Goal: Task Accomplishment & Management: Use online tool/utility

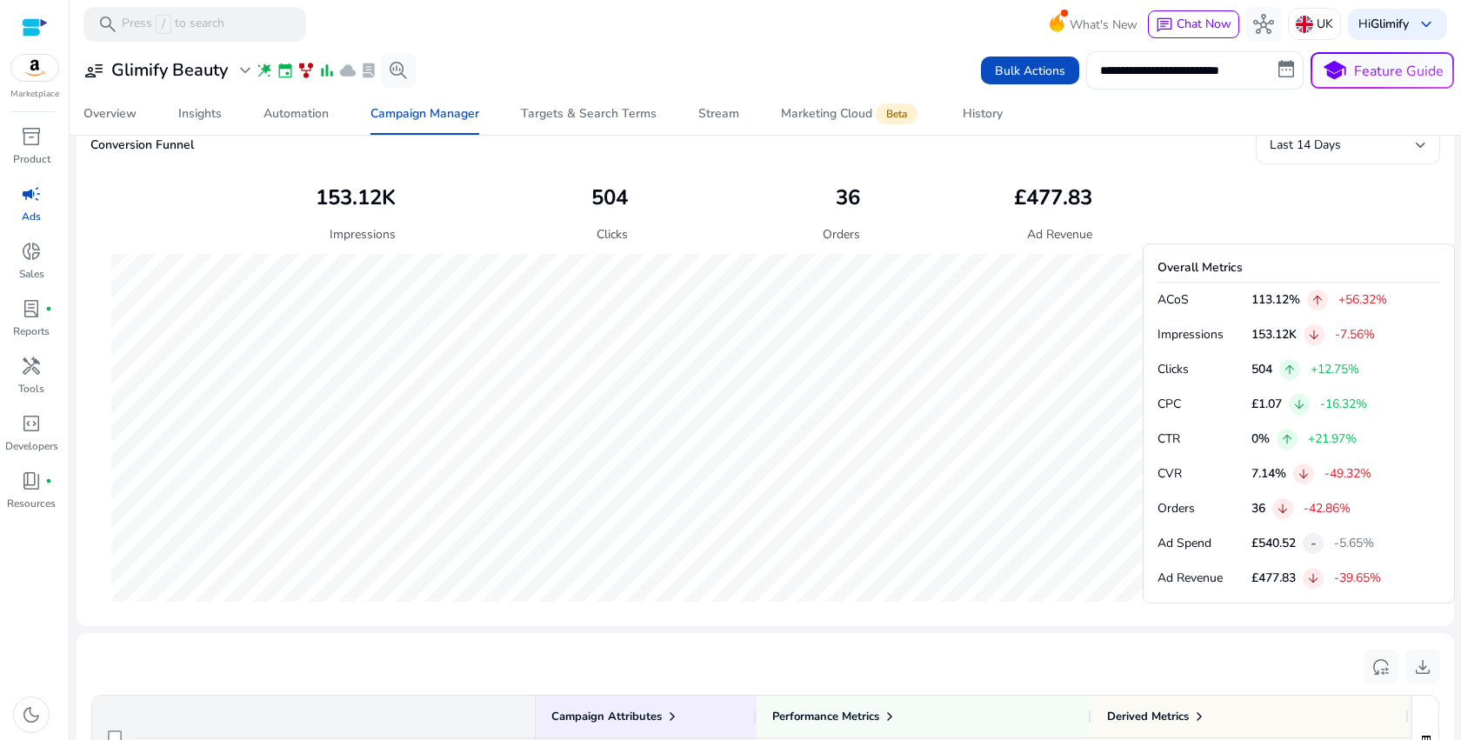
scroll to position [1151, 0]
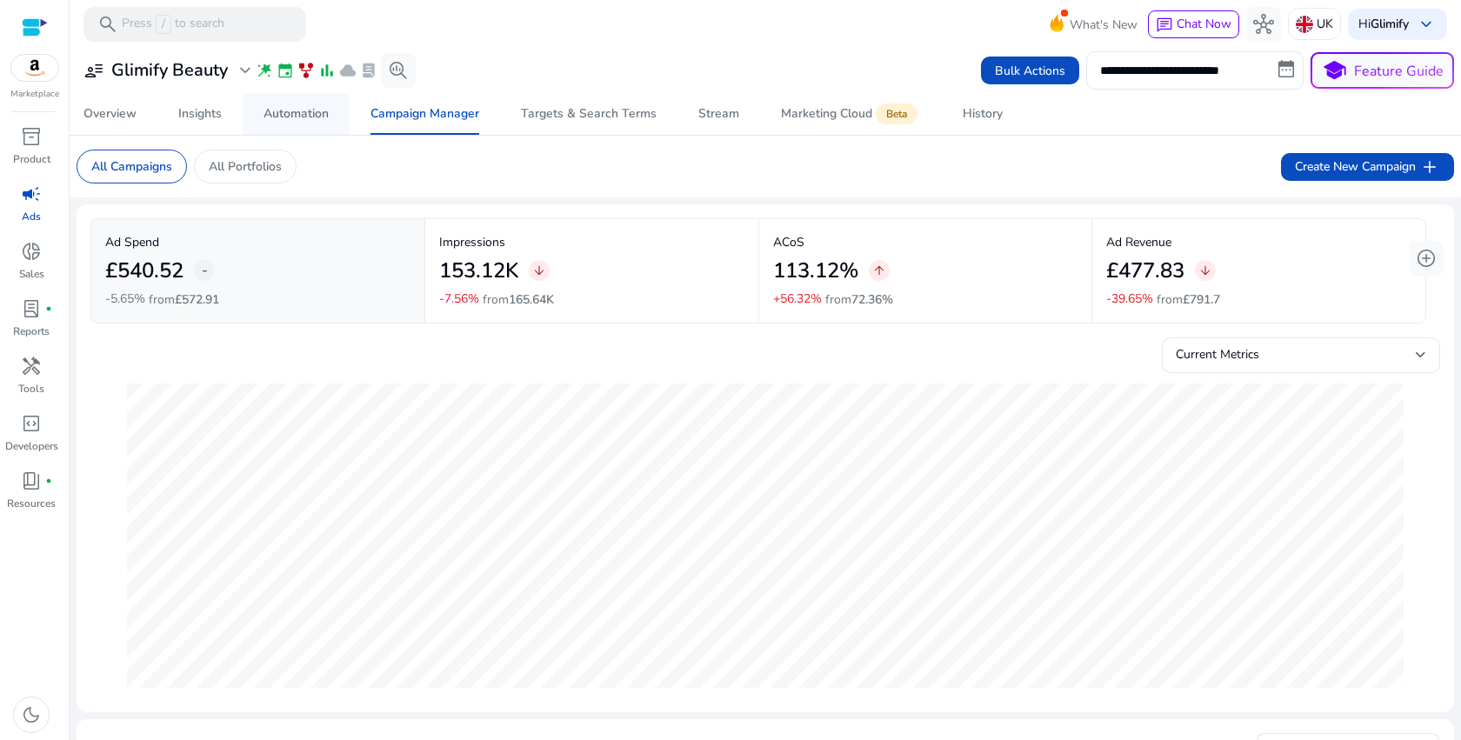
click at [252, 109] on link "Automation" at bounding box center [296, 114] width 107 height 42
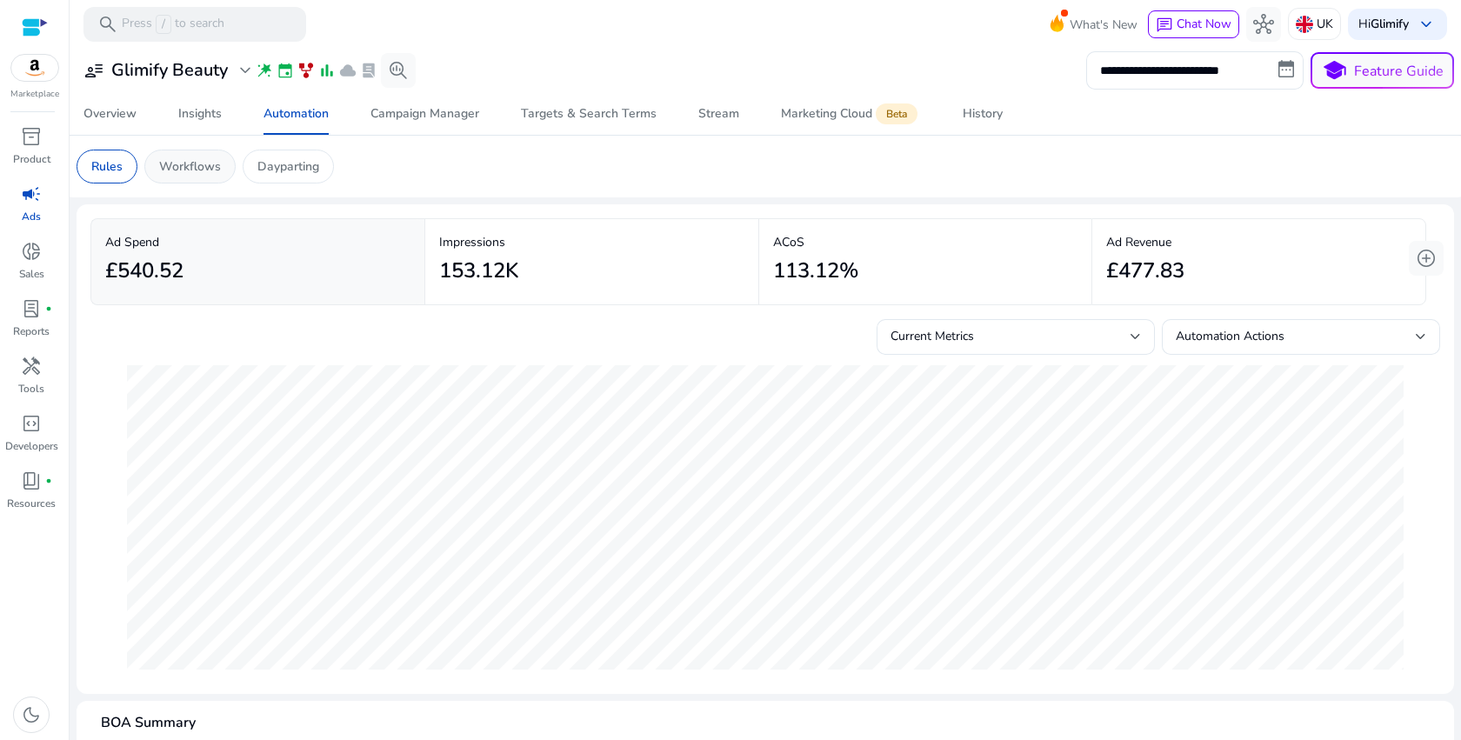
click at [165, 158] on p "Workflows" at bounding box center [190, 166] width 62 height 18
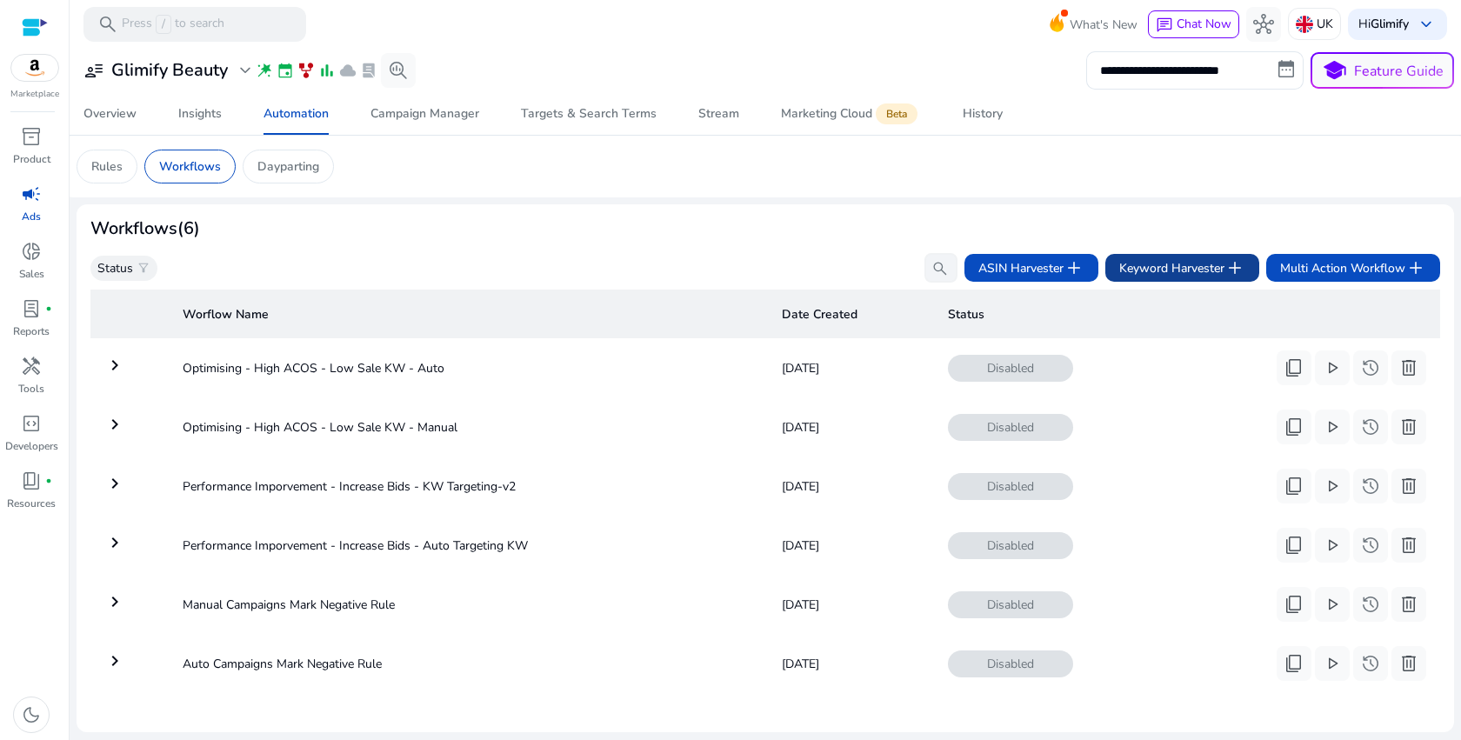
click at [1152, 257] on span at bounding box center [1182, 268] width 154 height 42
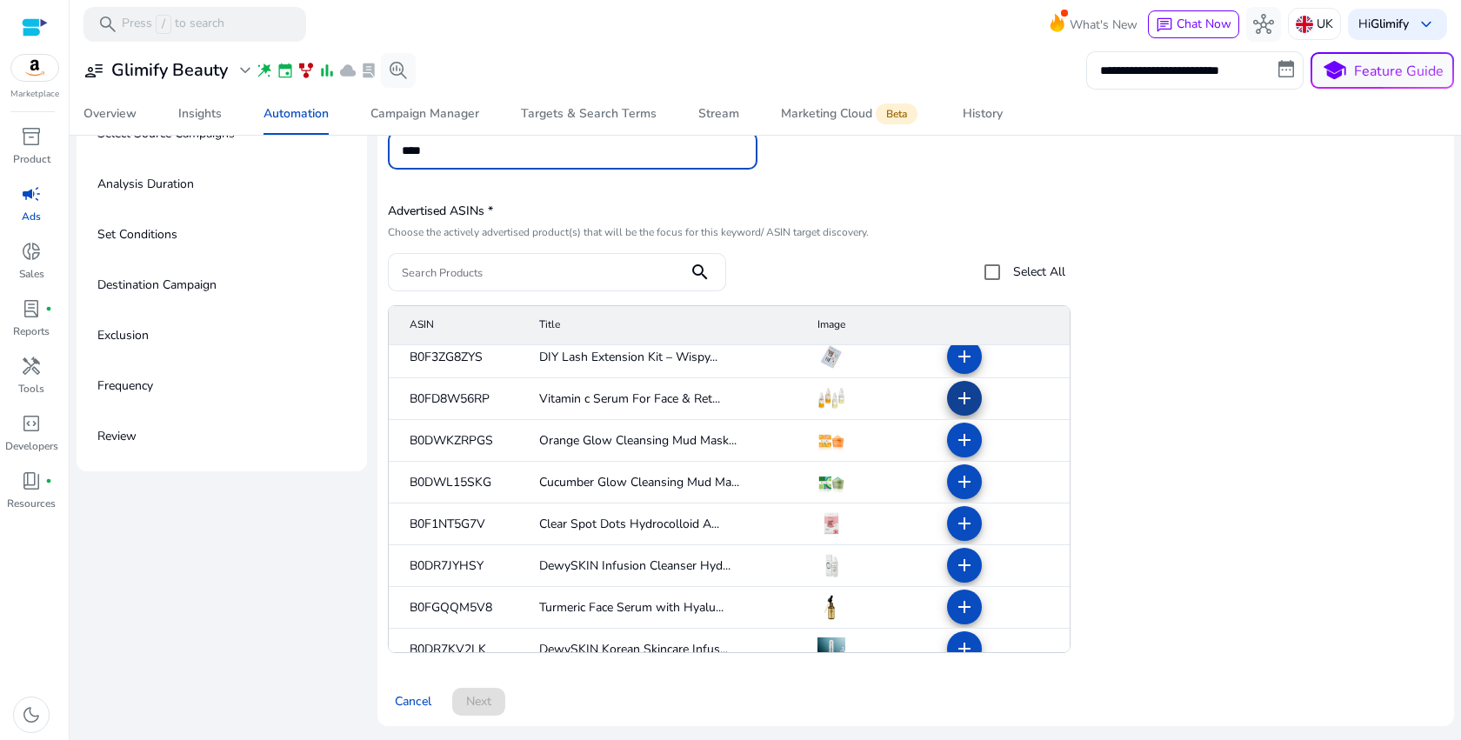
scroll to position [159, 0]
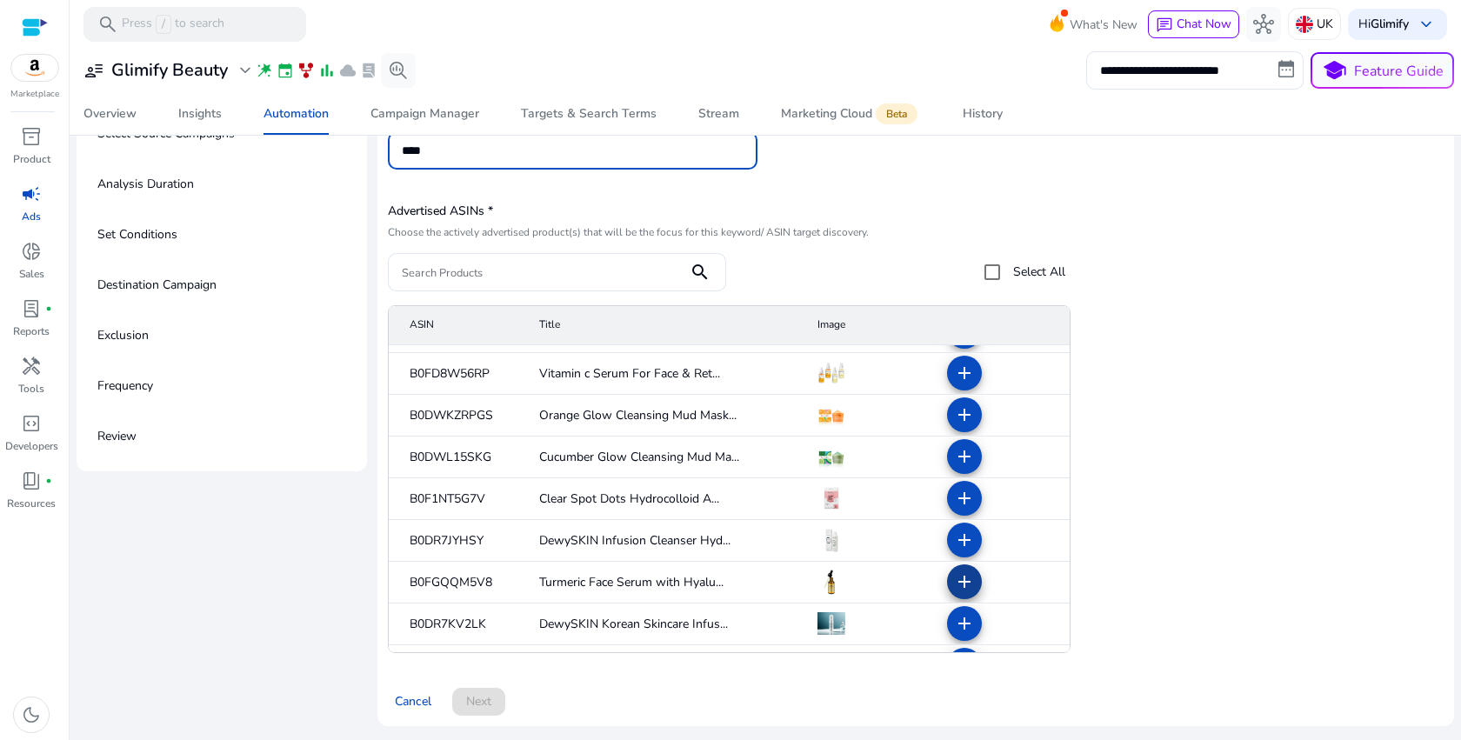
type input "****"
click at [954, 584] on mat-icon "add" at bounding box center [964, 581] width 21 height 21
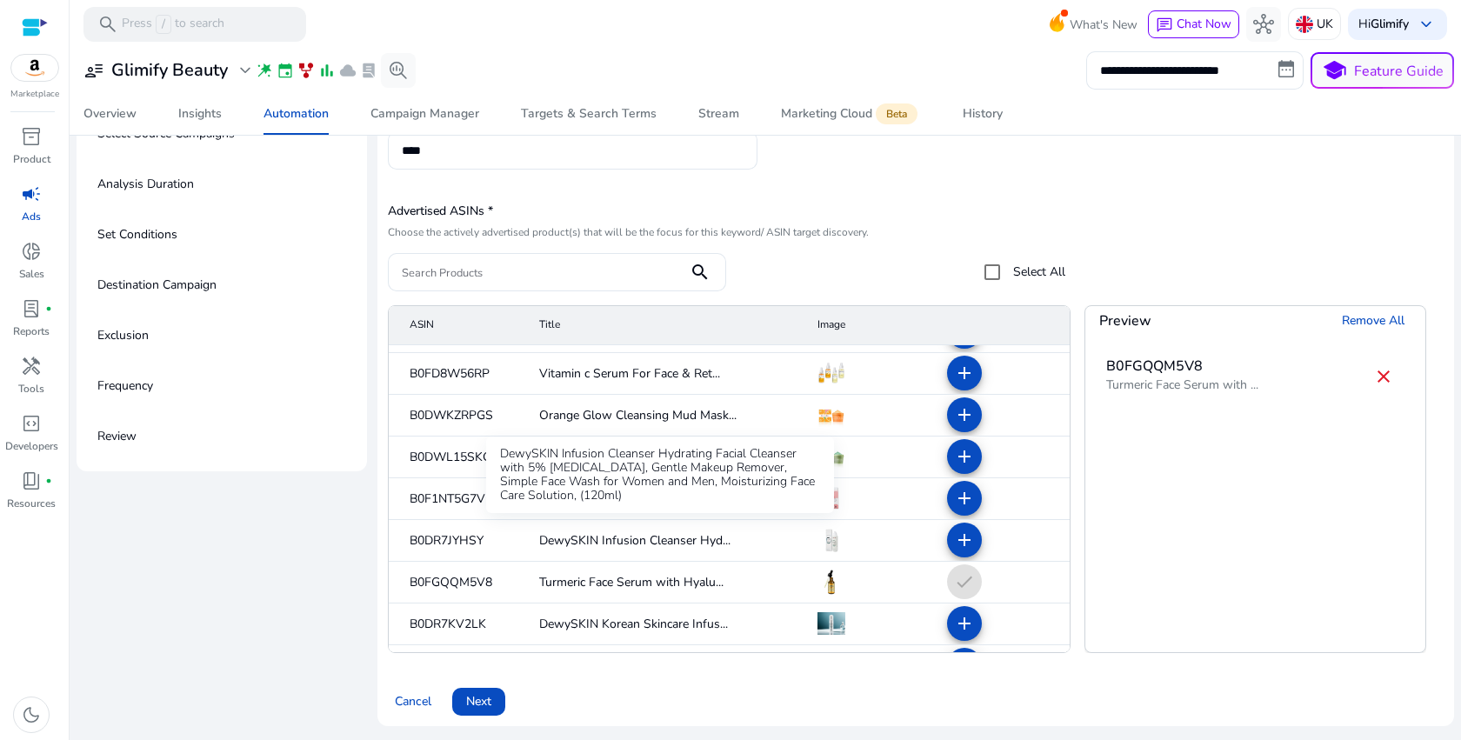
scroll to position [444, 0]
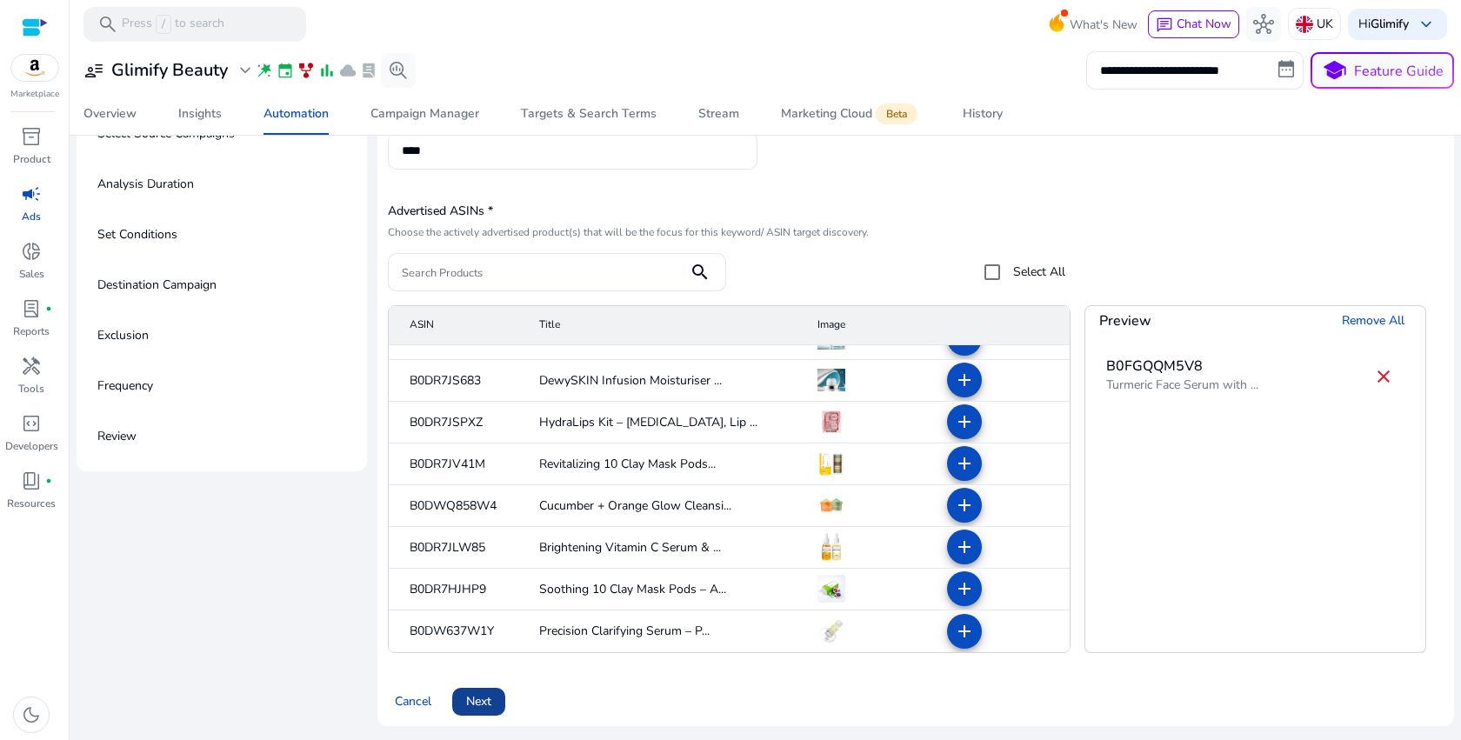
click at [470, 705] on span "Next" at bounding box center [478, 701] width 25 height 18
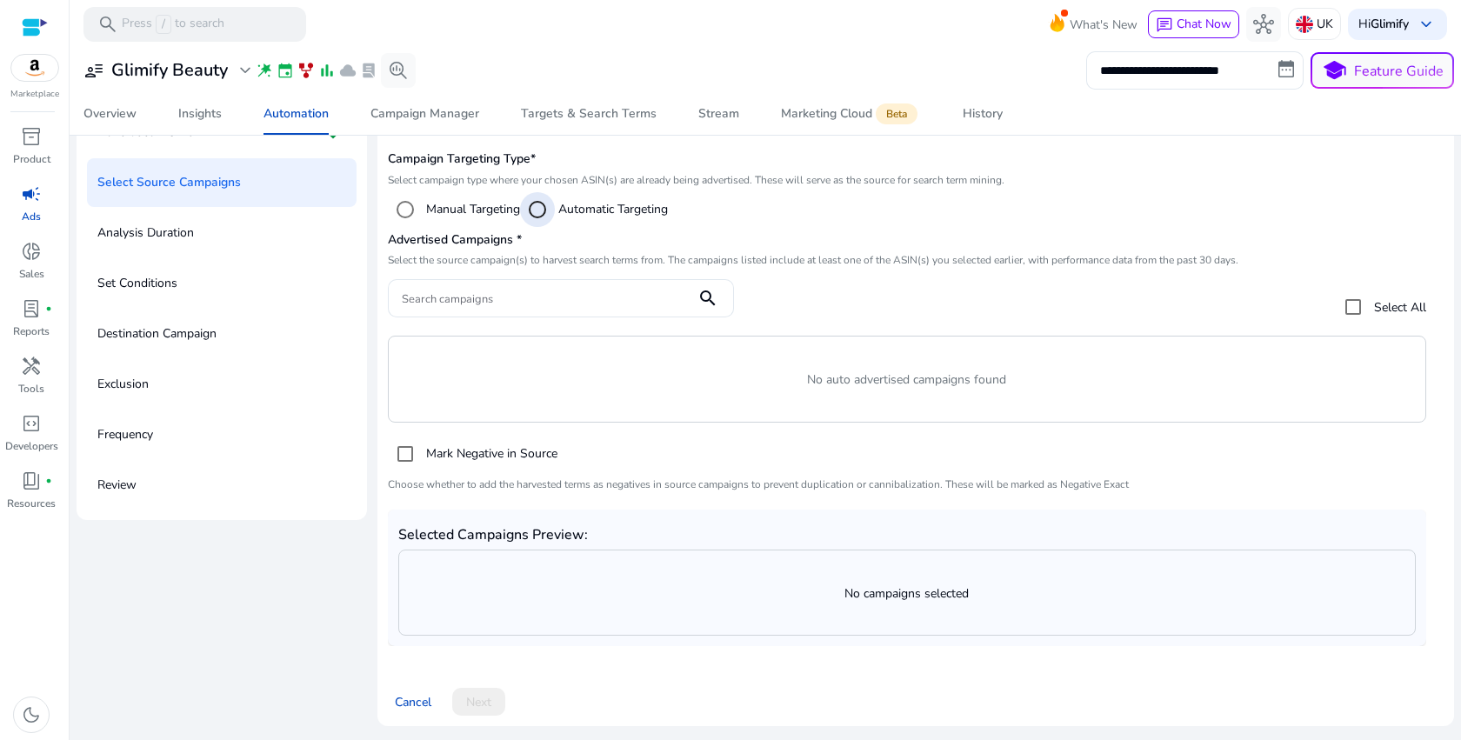
scroll to position [114, 0]
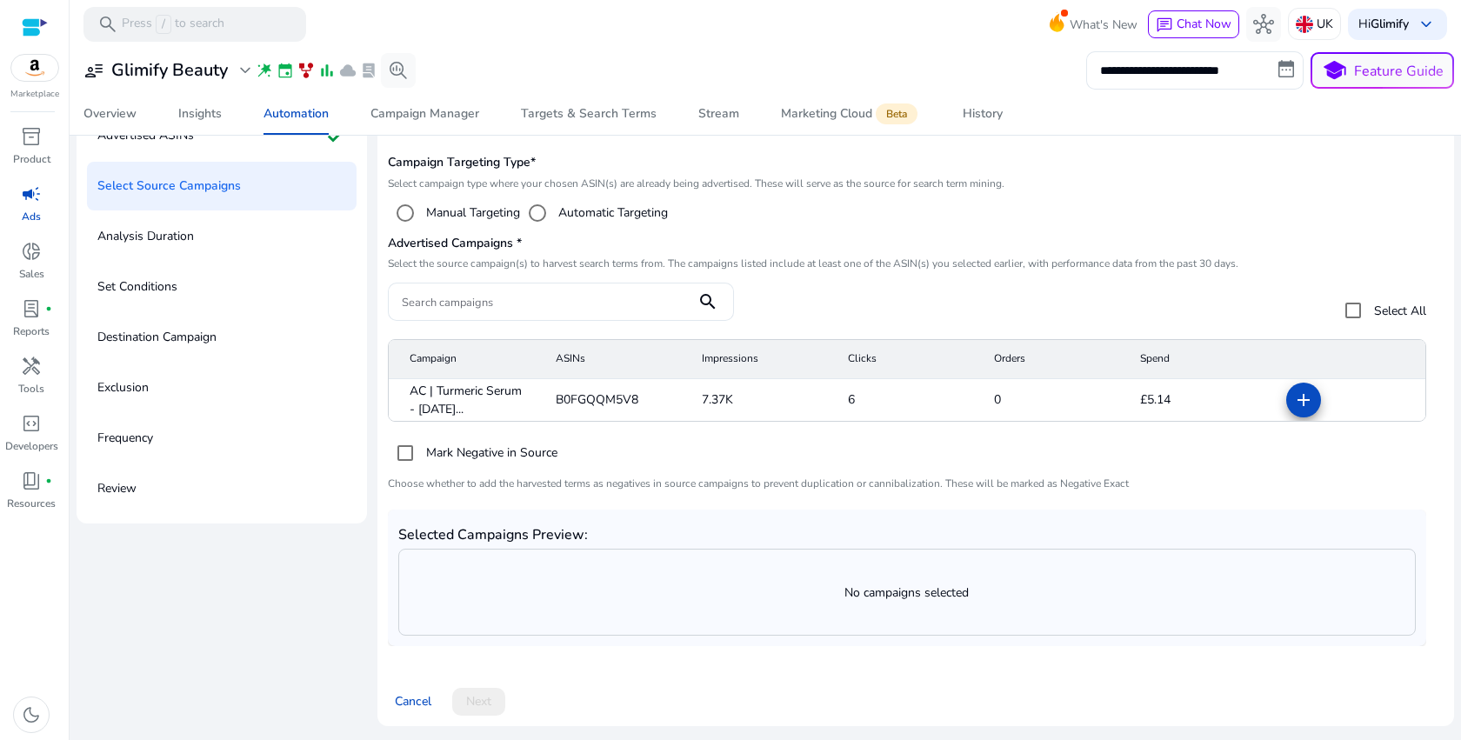
click at [1303, 404] on mat-icon "add" at bounding box center [1303, 400] width 21 height 21
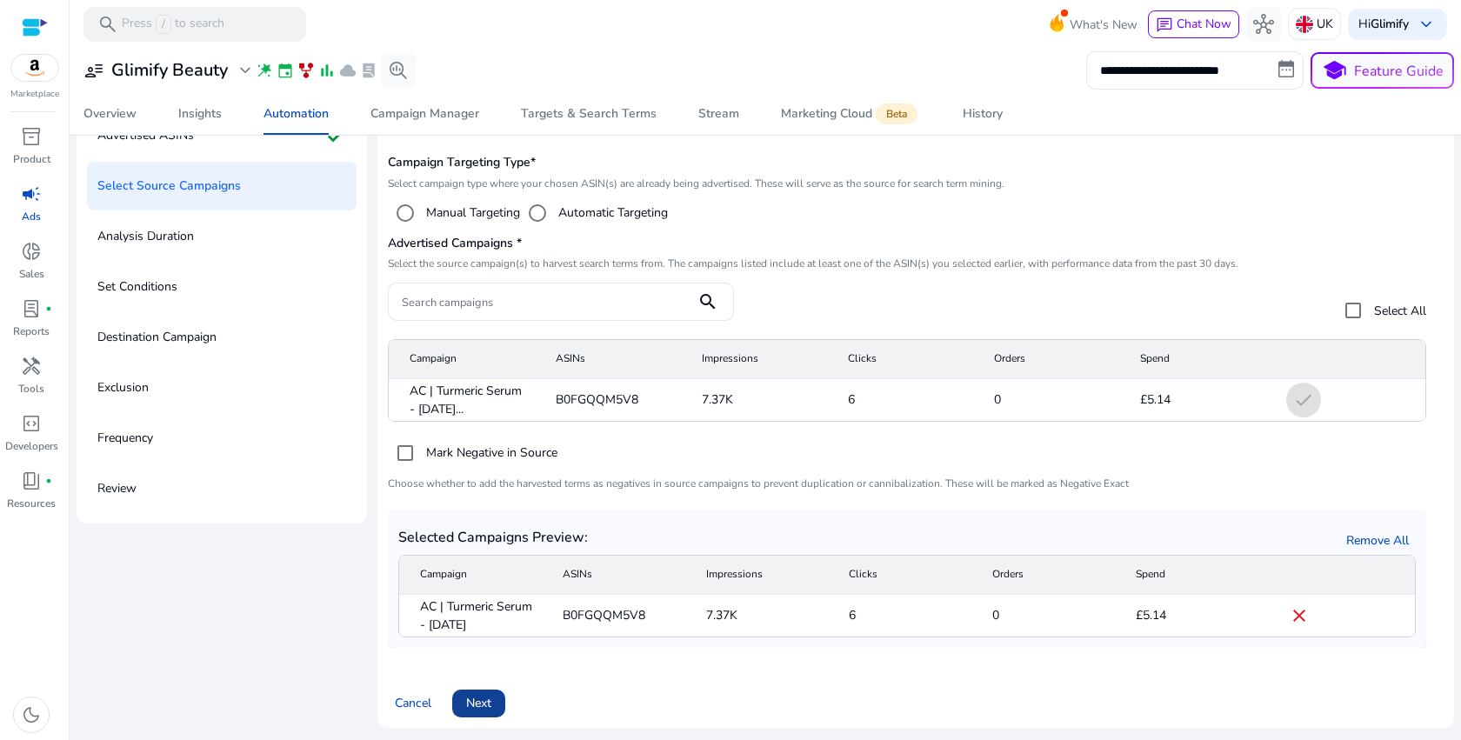
click at [477, 693] on span at bounding box center [478, 704] width 53 height 42
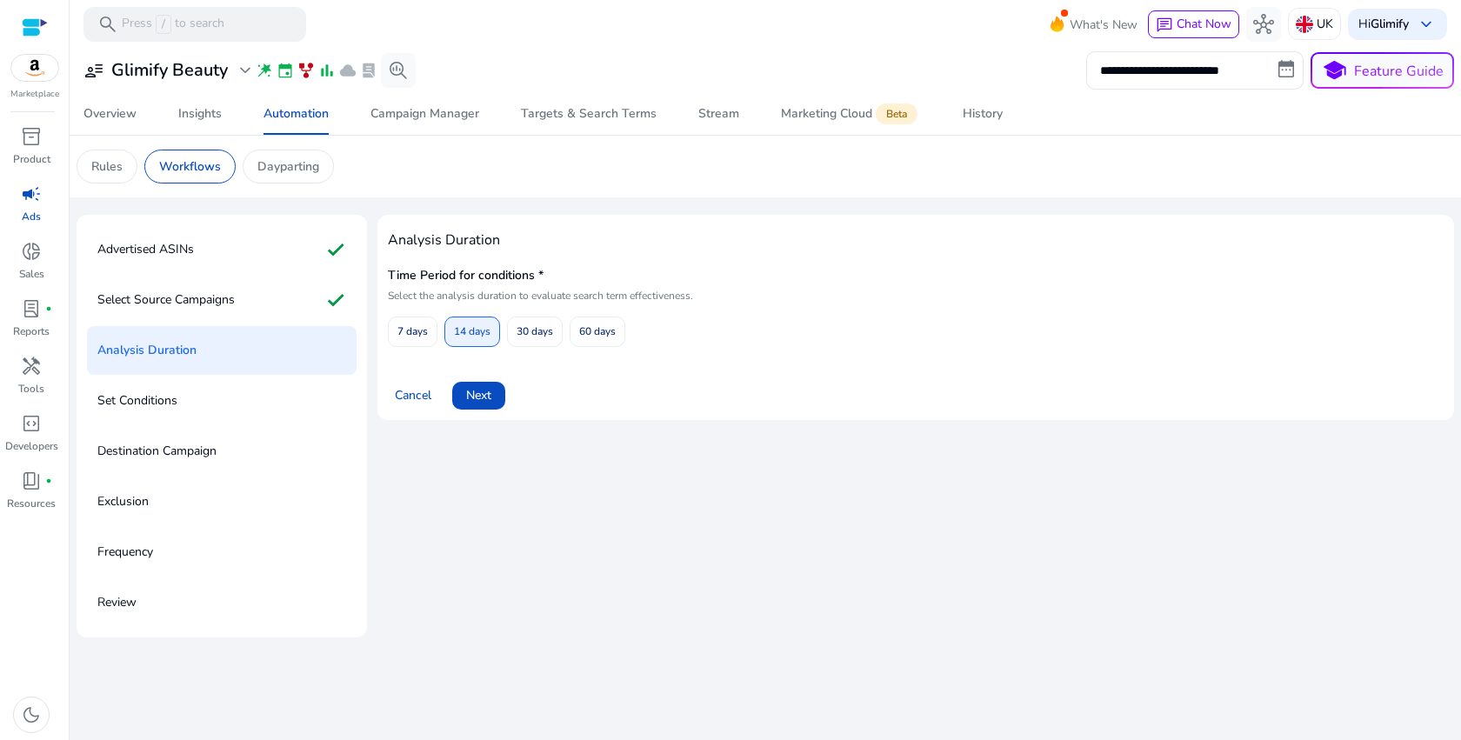
scroll to position [0, 0]
click at [486, 405] on span at bounding box center [478, 396] width 53 height 42
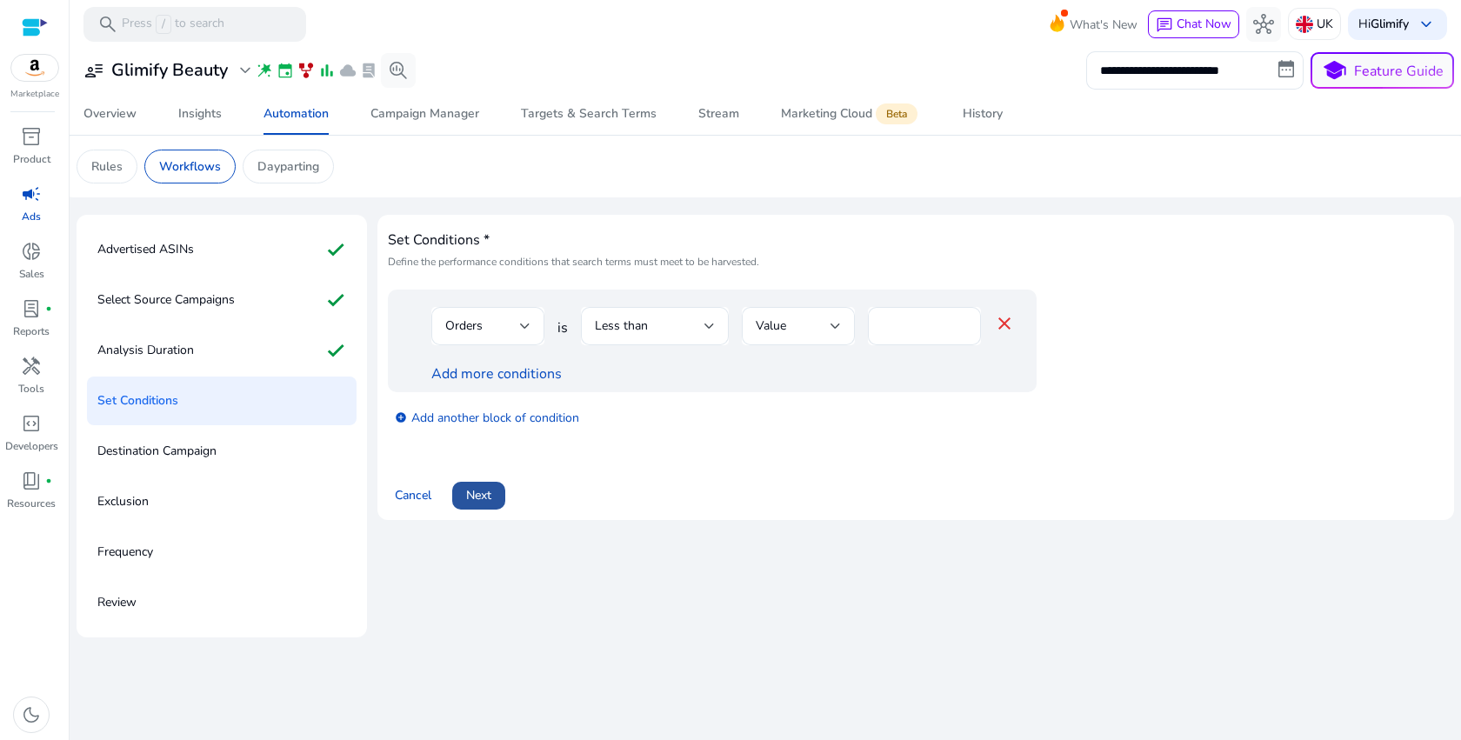
click at [485, 497] on span "Next" at bounding box center [478, 495] width 25 height 18
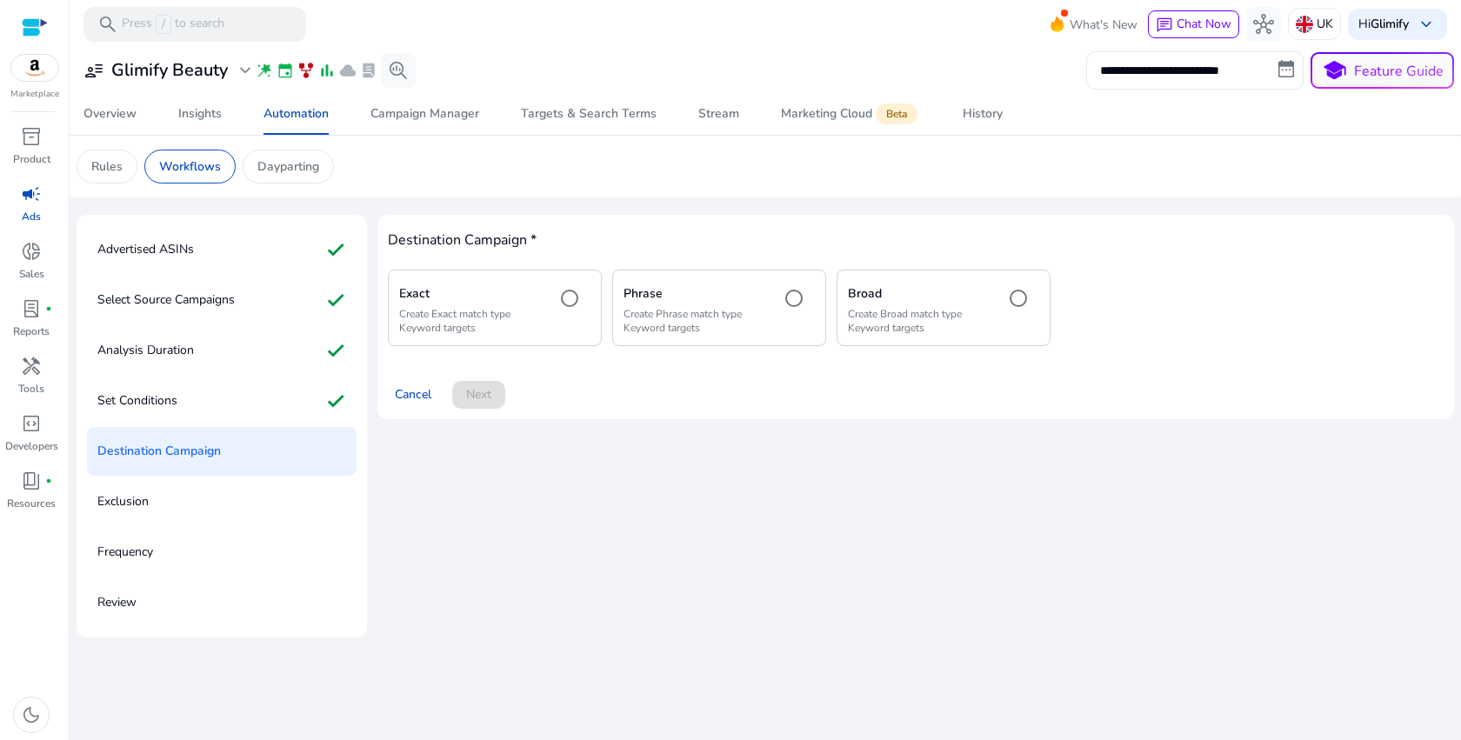
click at [524, 330] on p "Create Exact match type Keyword targets" at bounding box center [470, 321] width 143 height 28
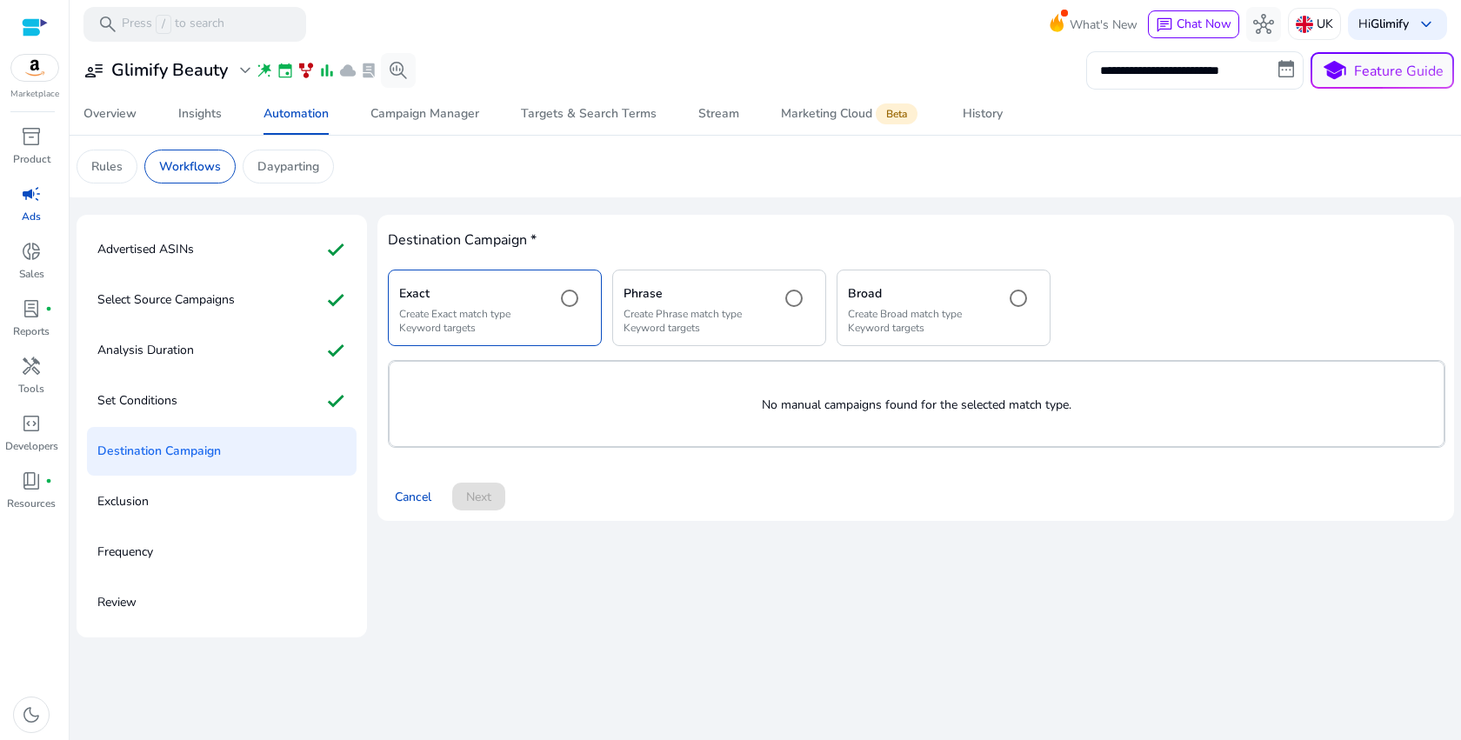
click at [669, 329] on p "Create Phrase match type Keyword targets" at bounding box center [695, 321] width 143 height 28
click at [923, 315] on p "Create Broad match type Keyword targets" at bounding box center [919, 321] width 143 height 28
click at [103, 113] on div "Overview" at bounding box center [109, 114] width 53 height 12
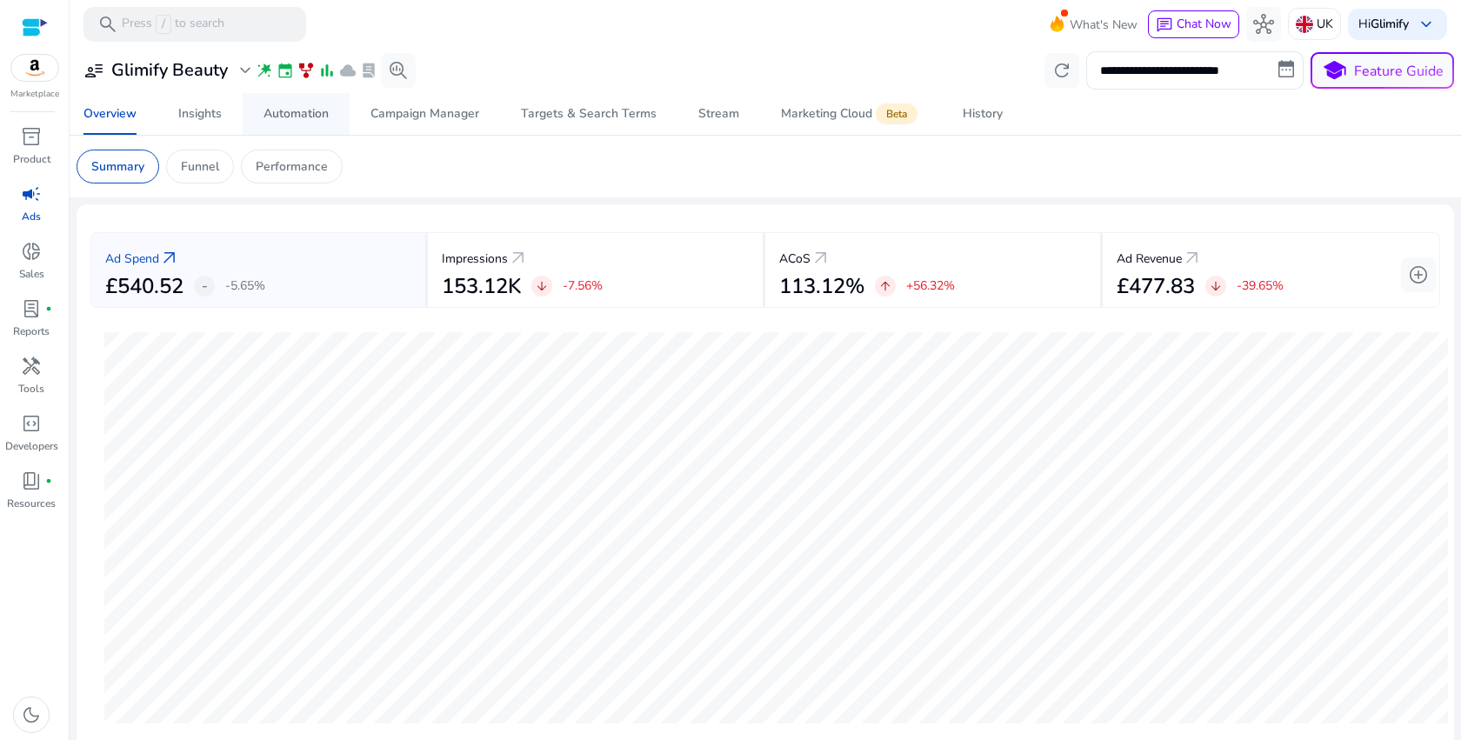
click at [264, 111] on div "Automation" at bounding box center [296, 114] width 65 height 12
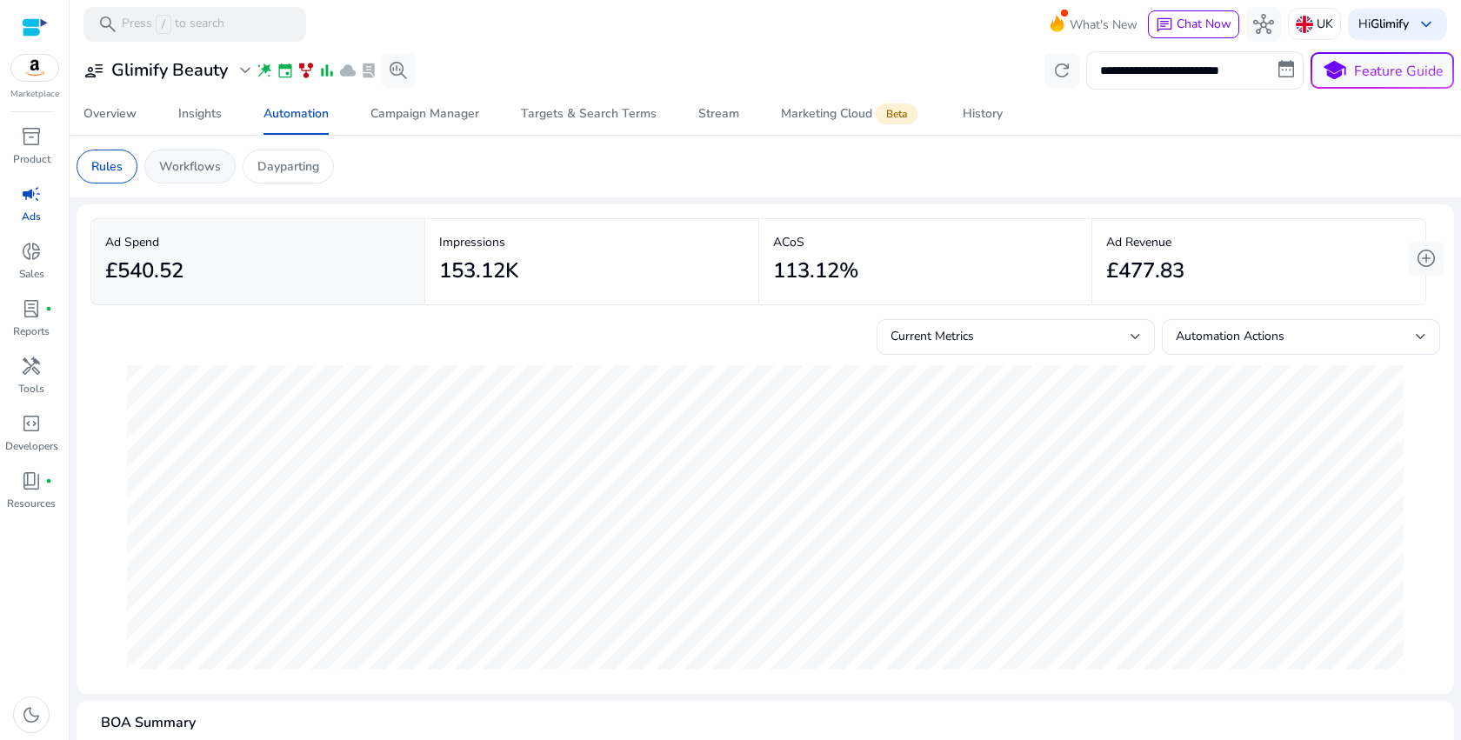
click at [201, 168] on p "Workflows" at bounding box center [190, 166] width 62 height 18
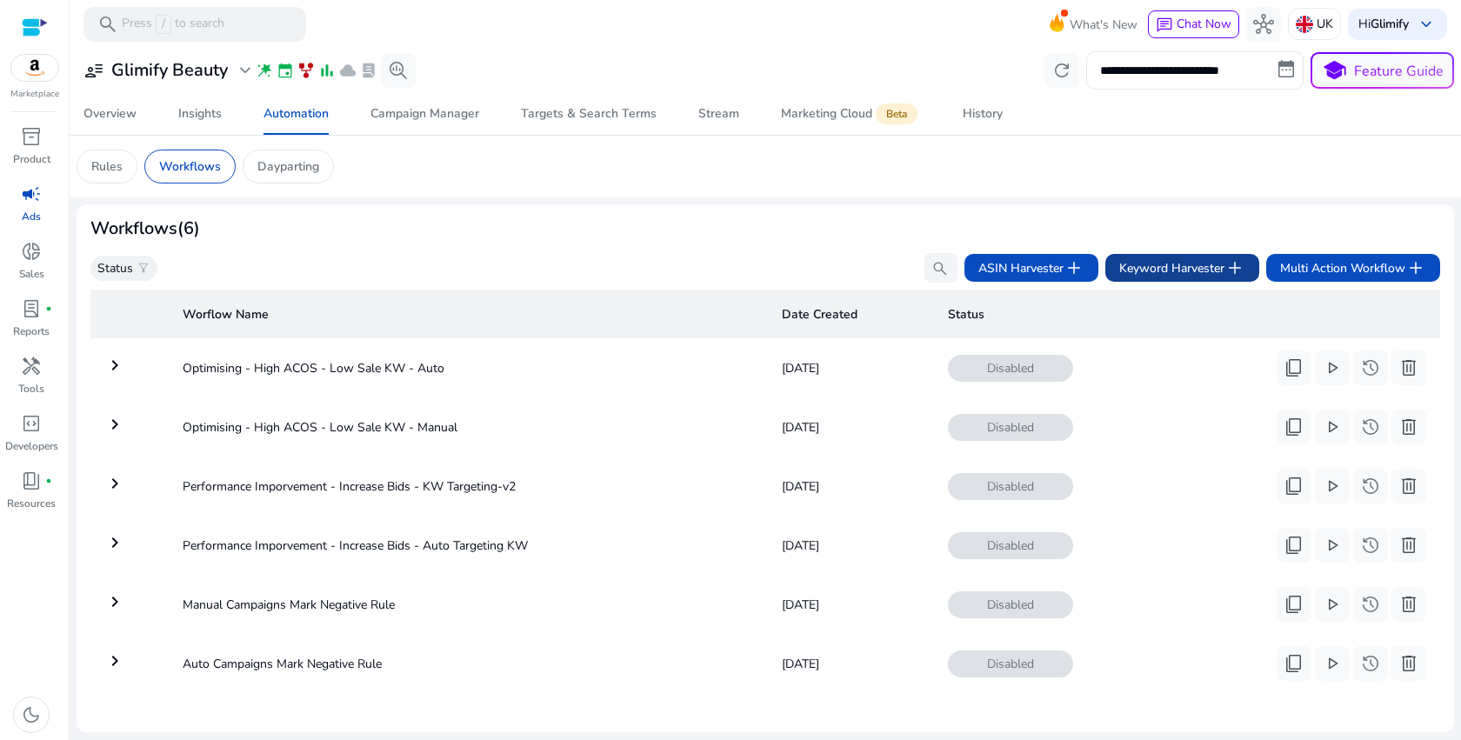
click at [1186, 261] on span "Keyword Harvester add" at bounding box center [1182, 267] width 126 height 21
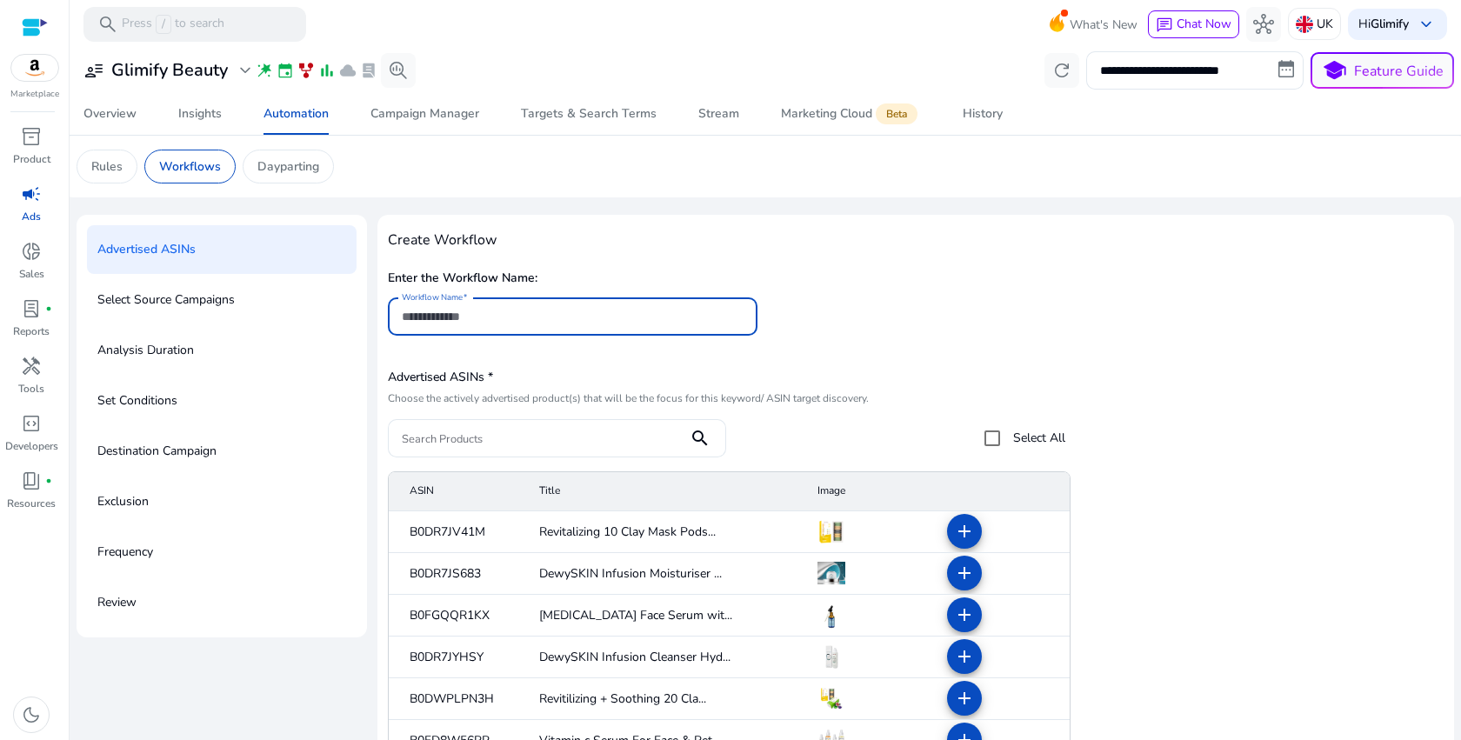
click at [558, 318] on input "Workflow Name" at bounding box center [573, 316] width 342 height 19
type input "*"
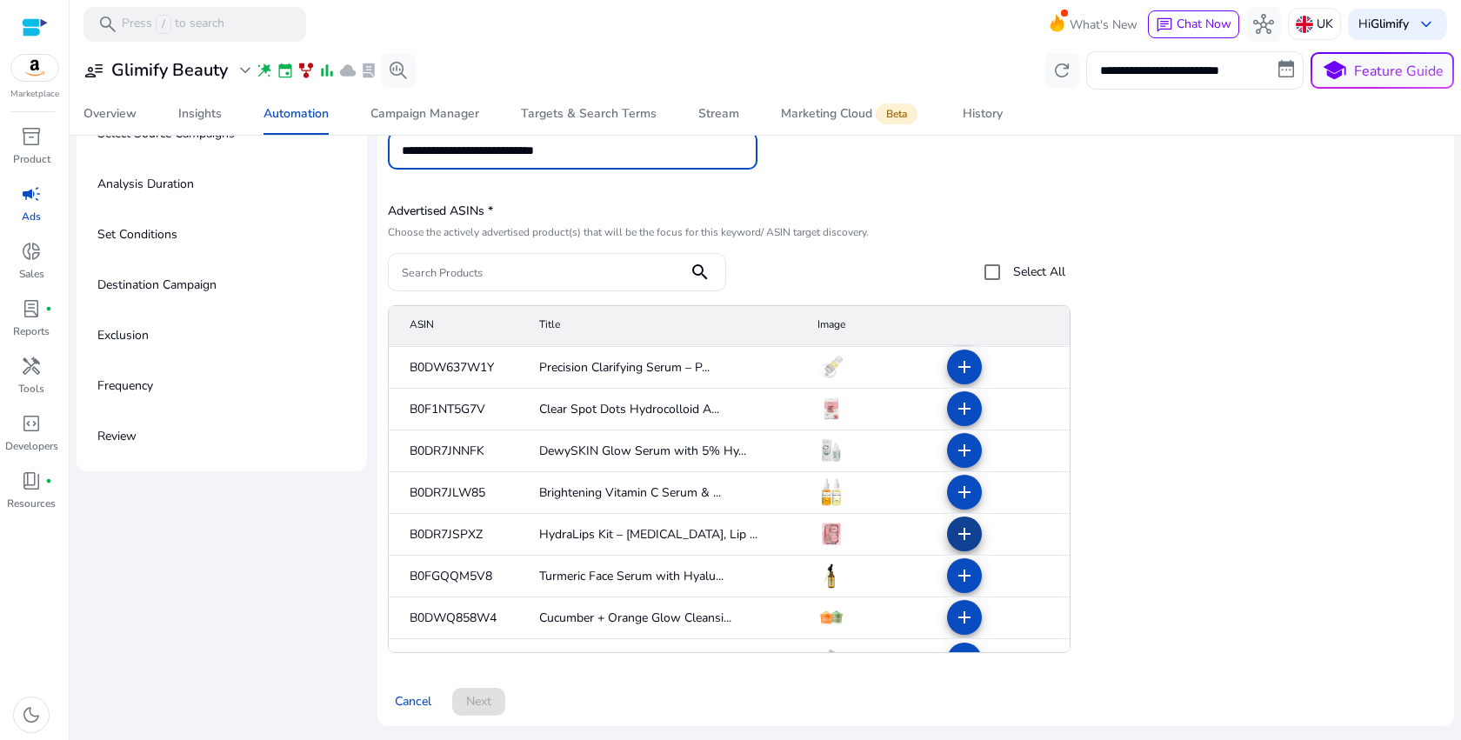
scroll to position [412, 0]
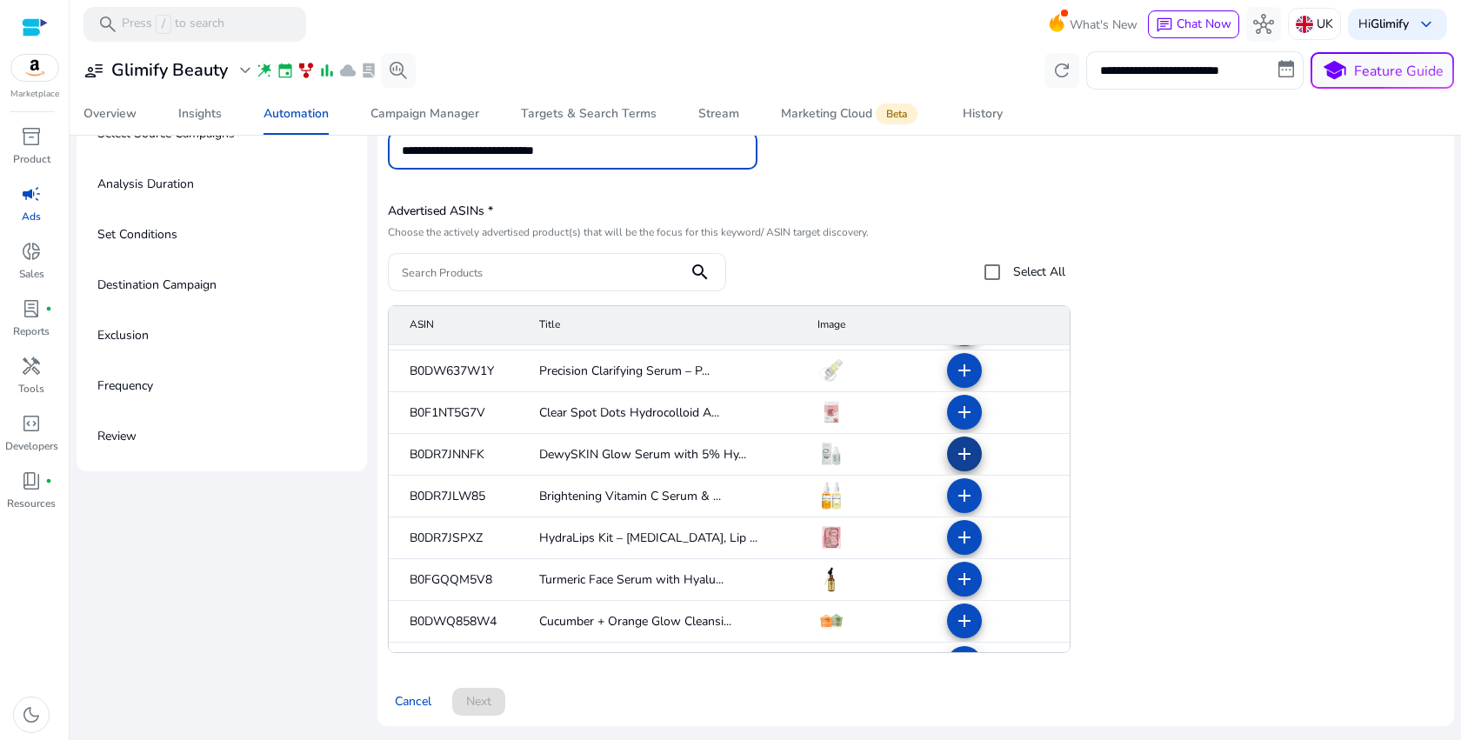
type input "**********"
click at [955, 456] on mat-icon "add" at bounding box center [964, 454] width 21 height 21
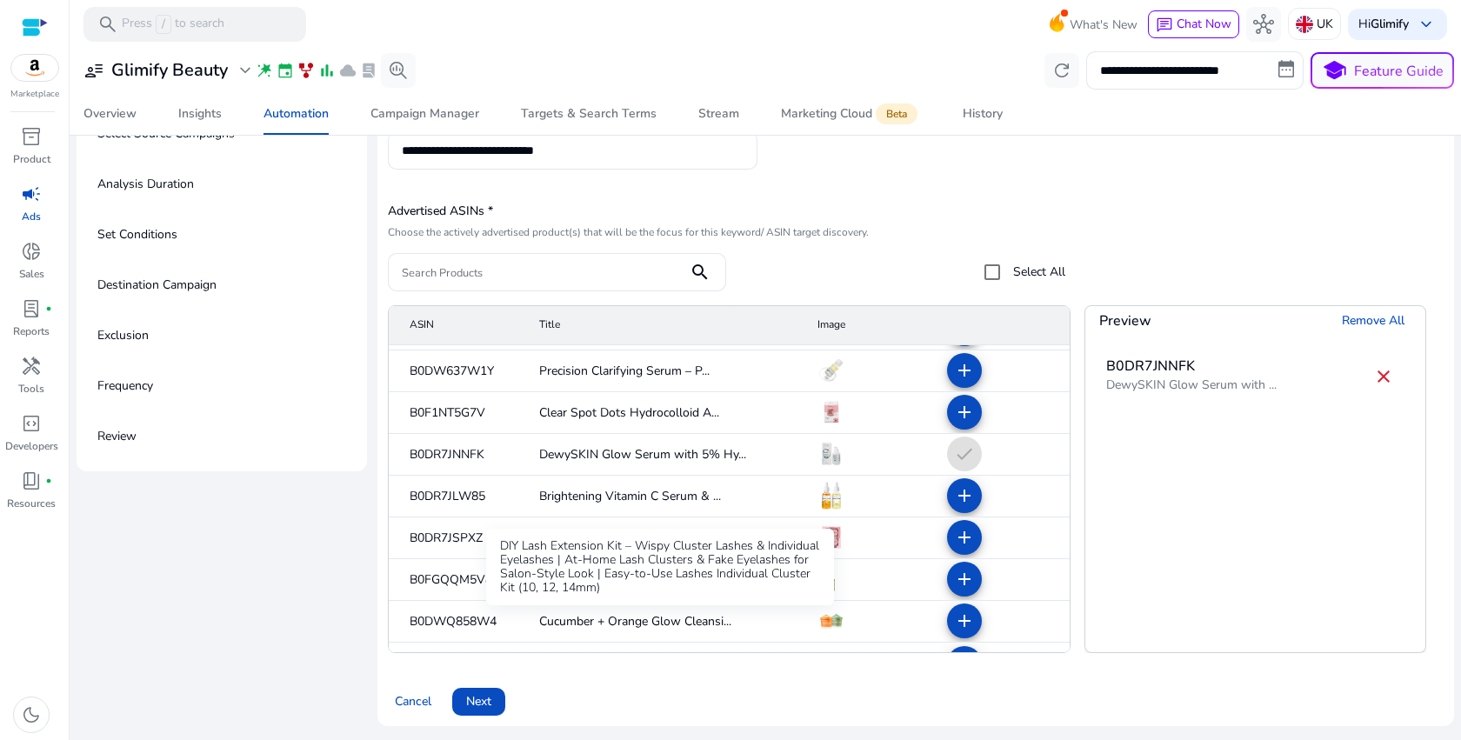
scroll to position [444, 0]
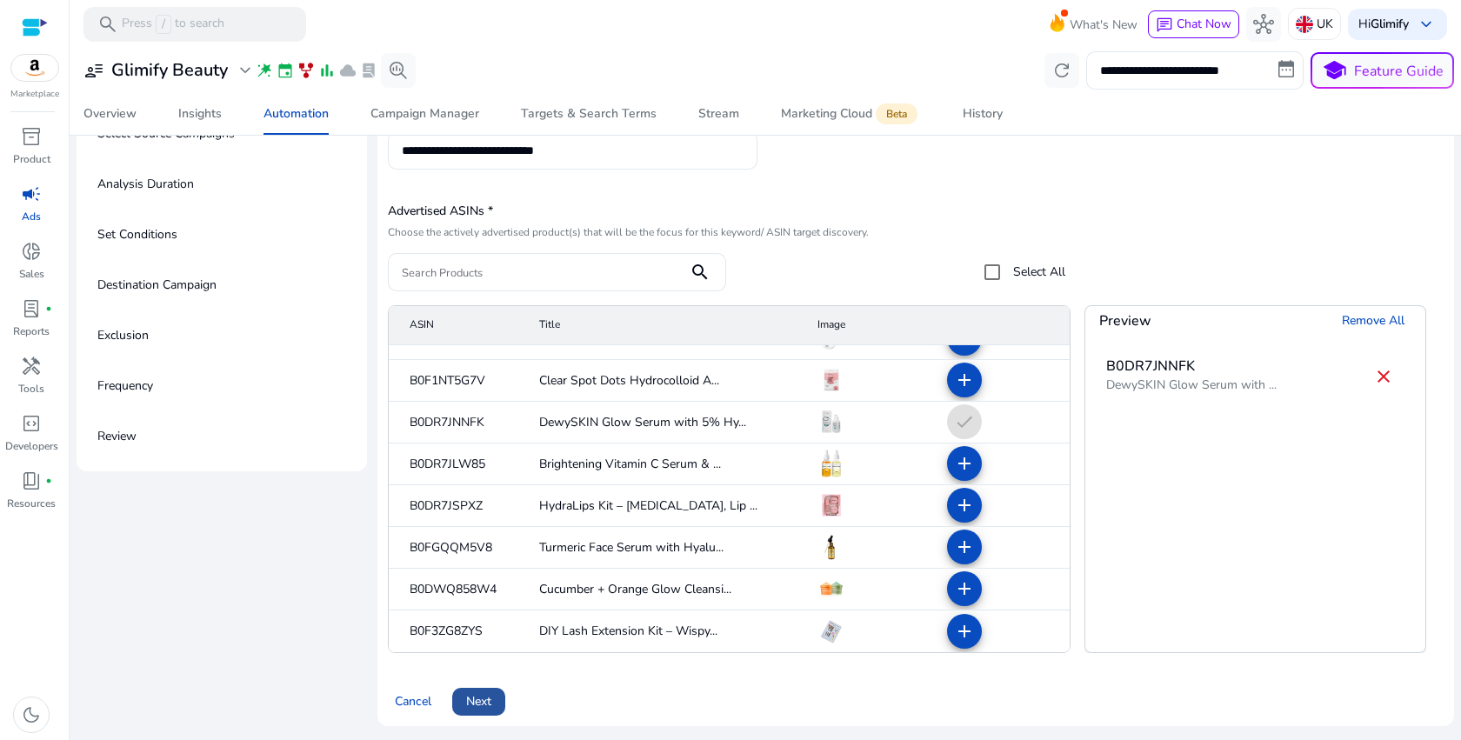
click at [478, 698] on span "Next" at bounding box center [478, 701] width 25 height 18
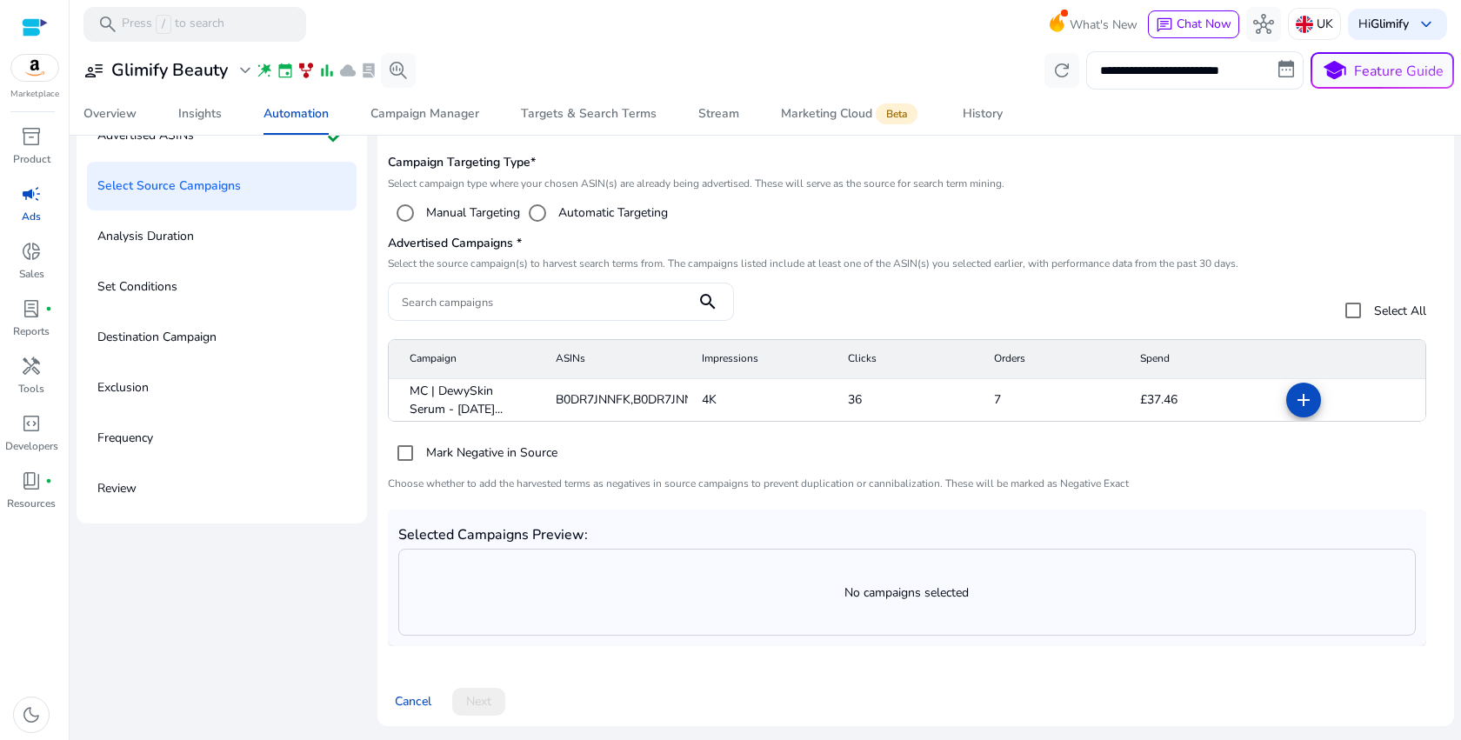
scroll to position [114, 0]
click at [1298, 397] on mat-icon "add" at bounding box center [1303, 400] width 21 height 21
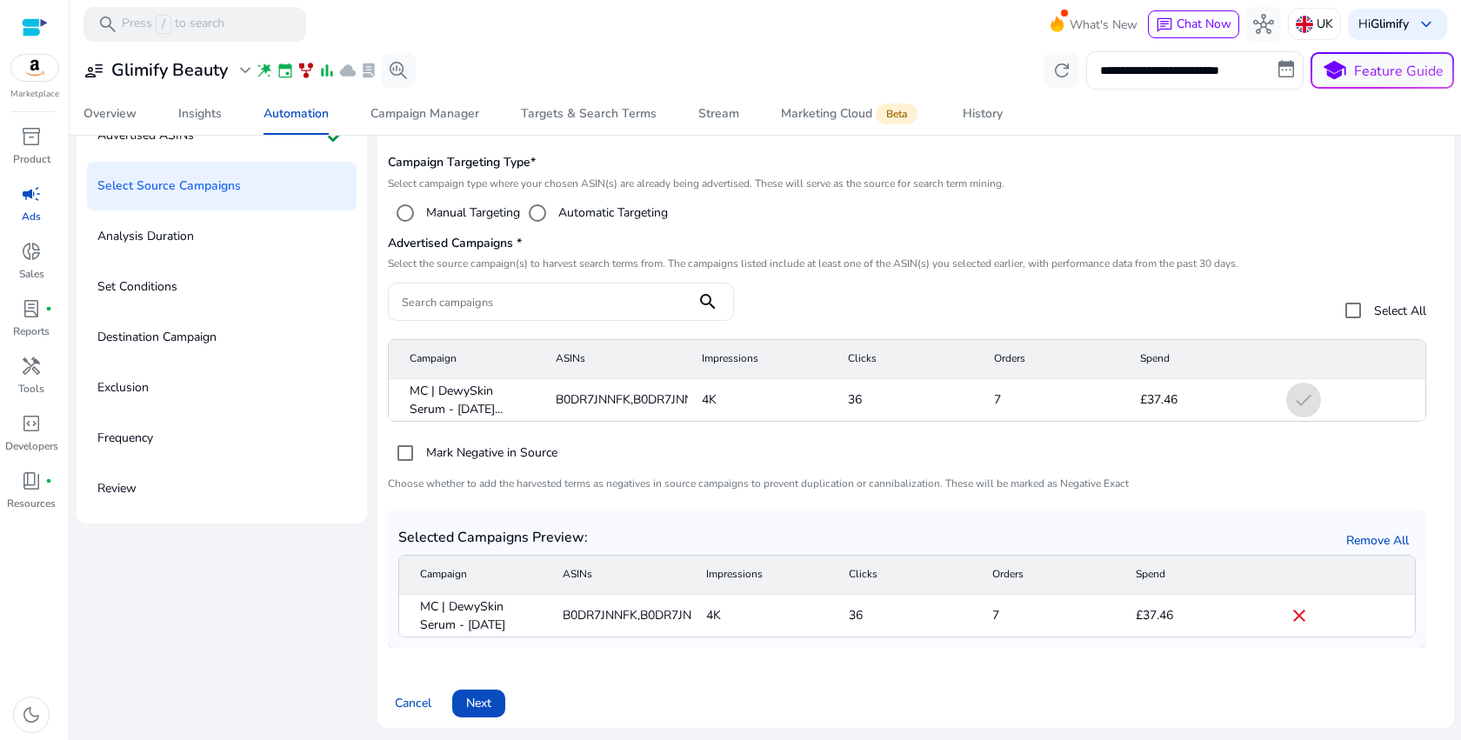
scroll to position [116, 0]
click at [492, 691] on span at bounding box center [478, 702] width 53 height 42
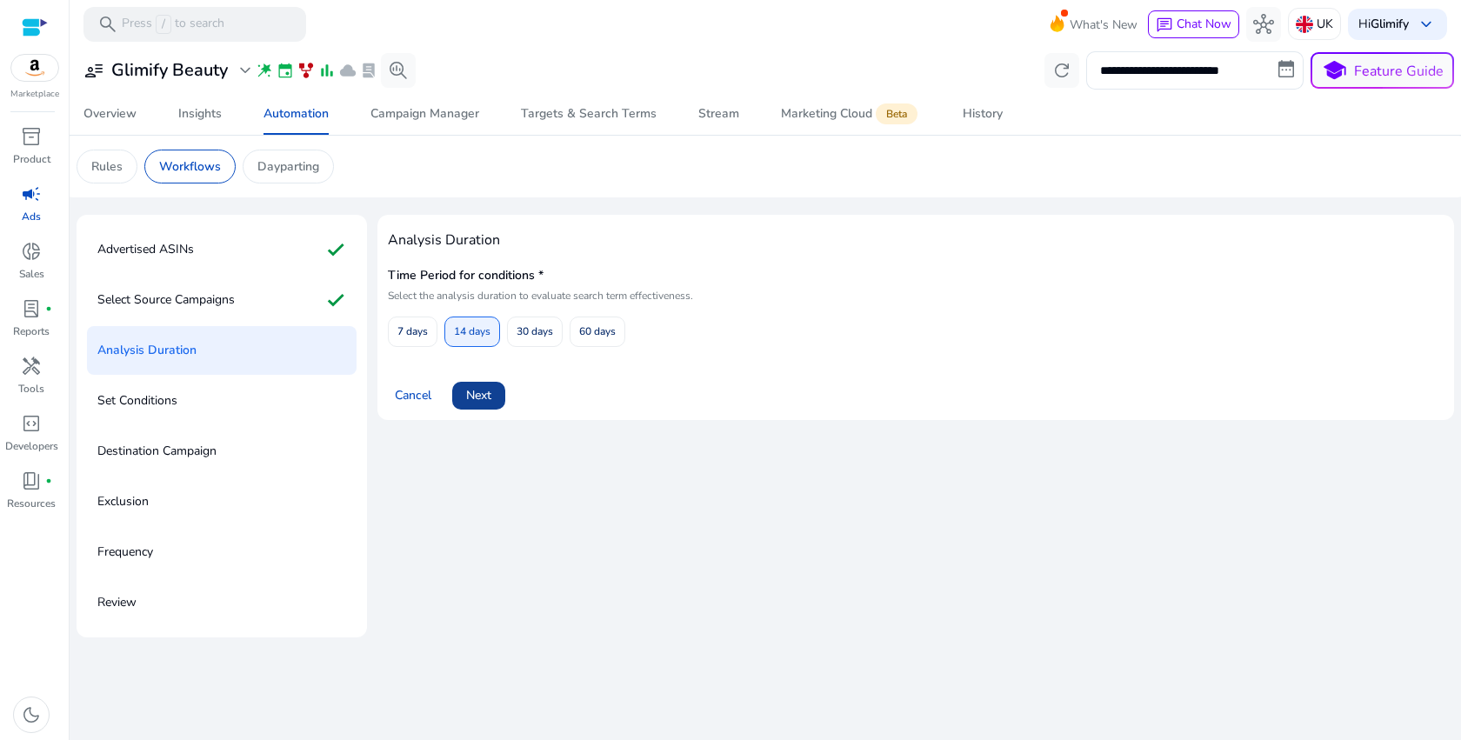
click at [470, 404] on span "Next" at bounding box center [478, 395] width 25 height 18
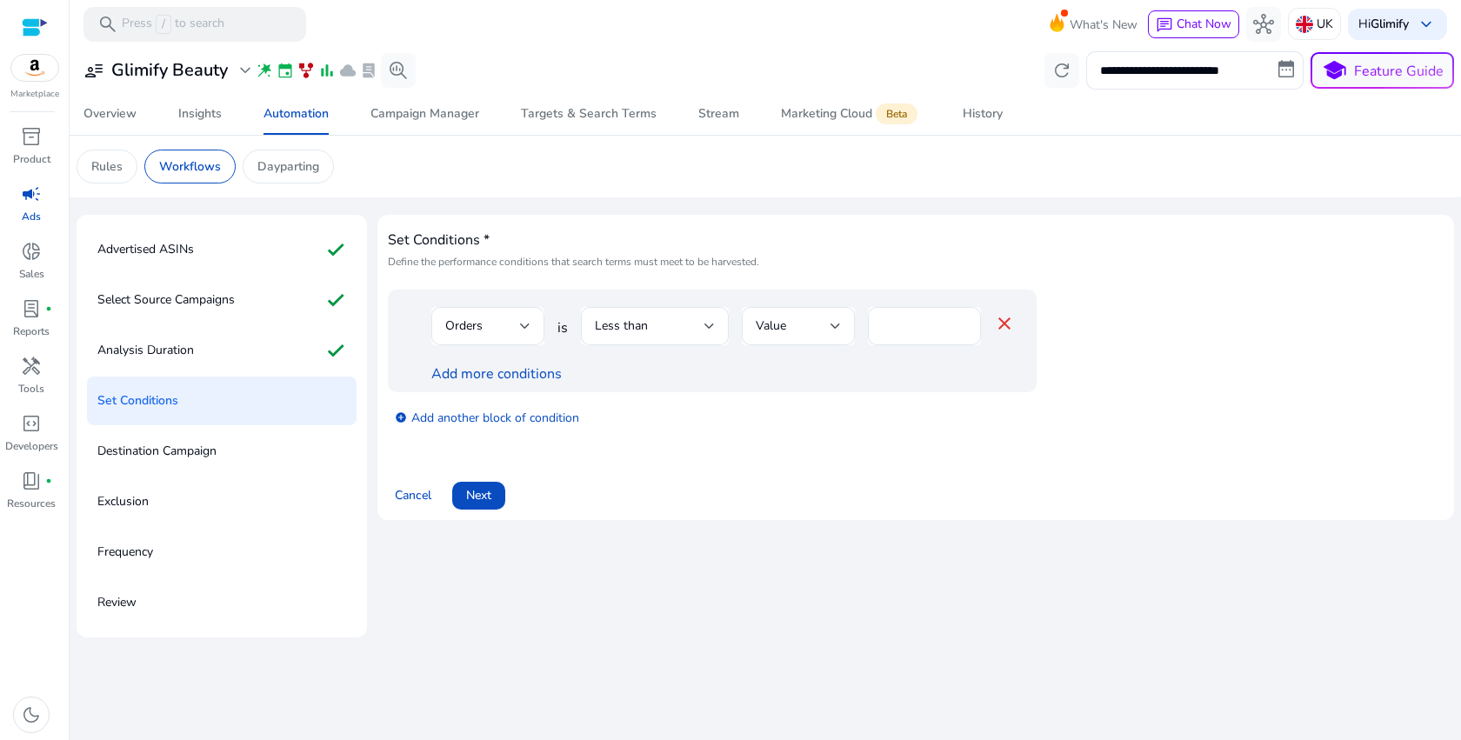
click at [487, 501] on span "Next" at bounding box center [478, 495] width 25 height 18
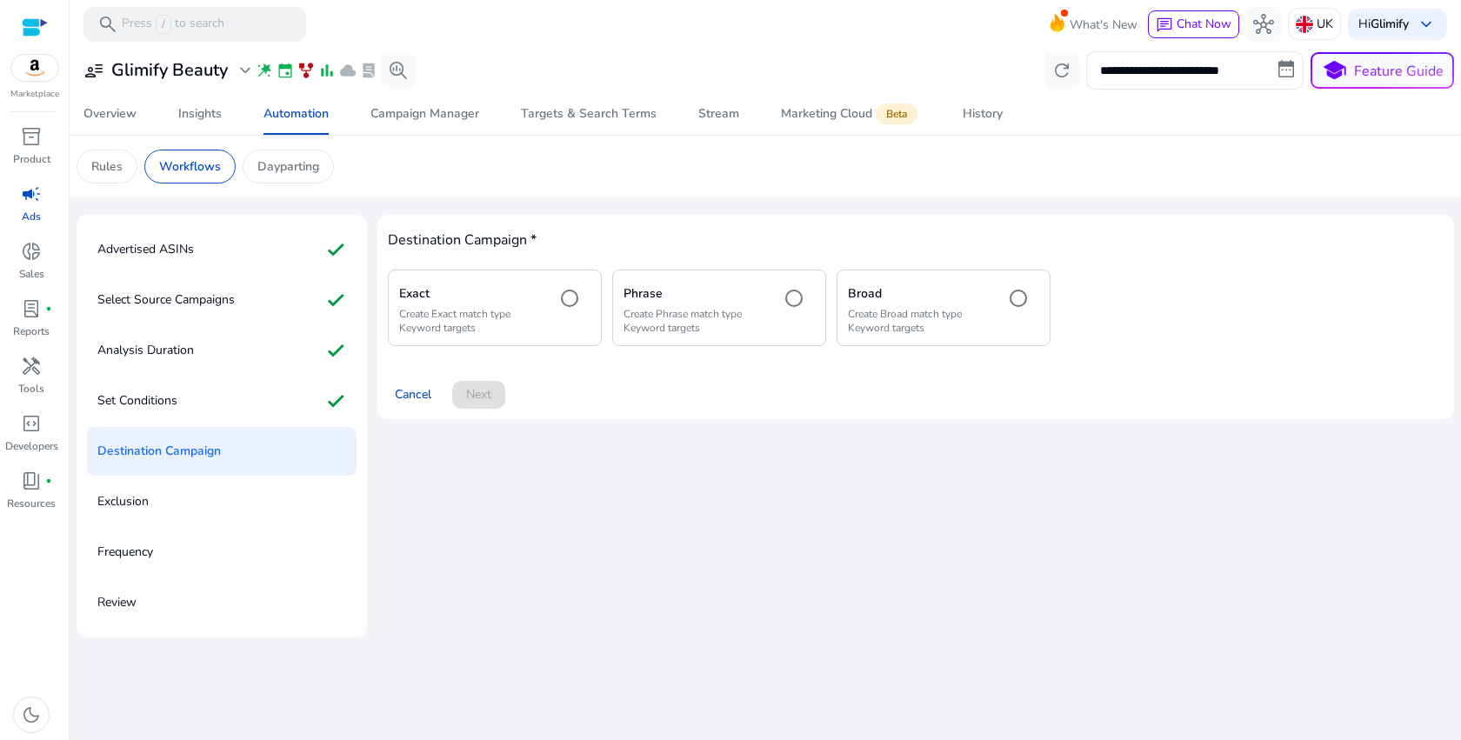
click at [529, 315] on p "Create Exact match type Keyword targets" at bounding box center [470, 321] width 143 height 28
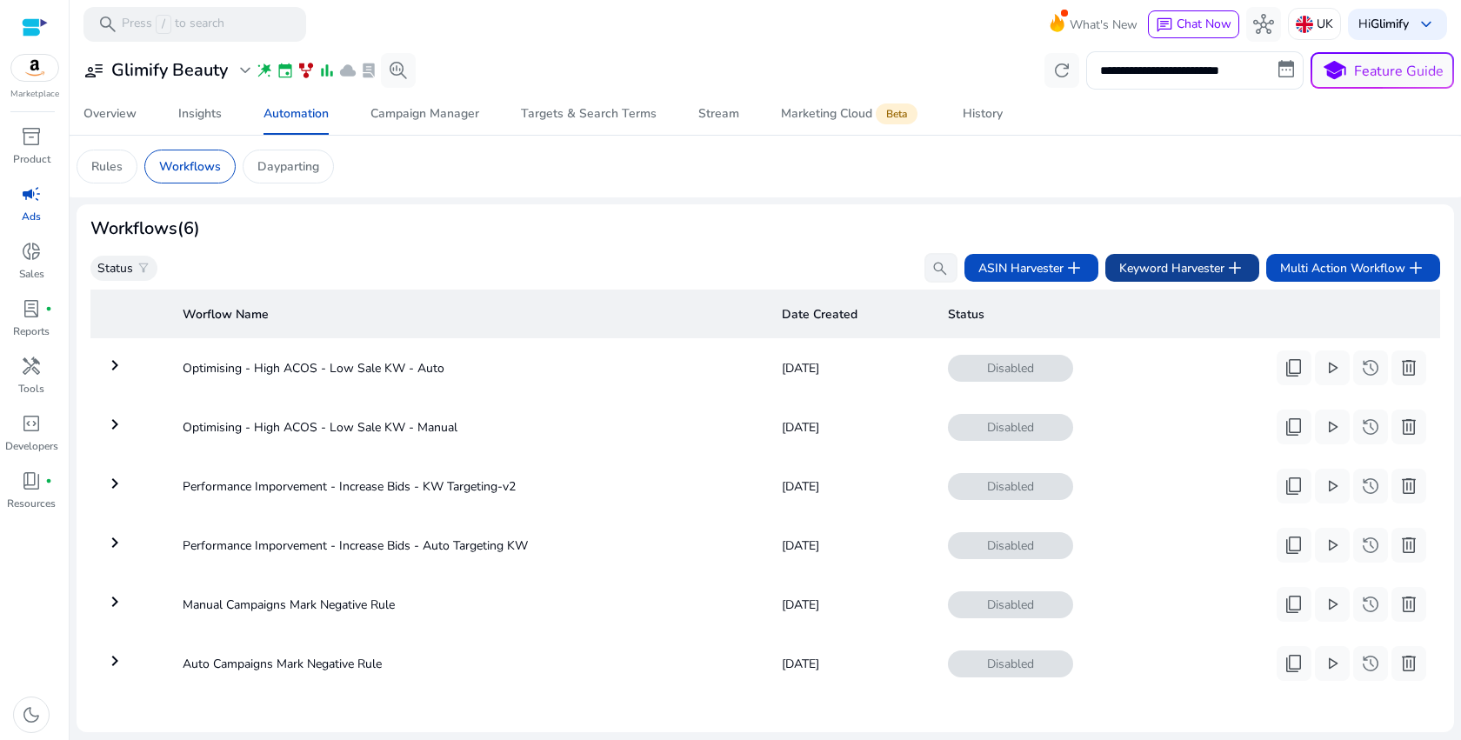
click at [1168, 273] on span "Keyword Harvester add" at bounding box center [1182, 267] width 126 height 21
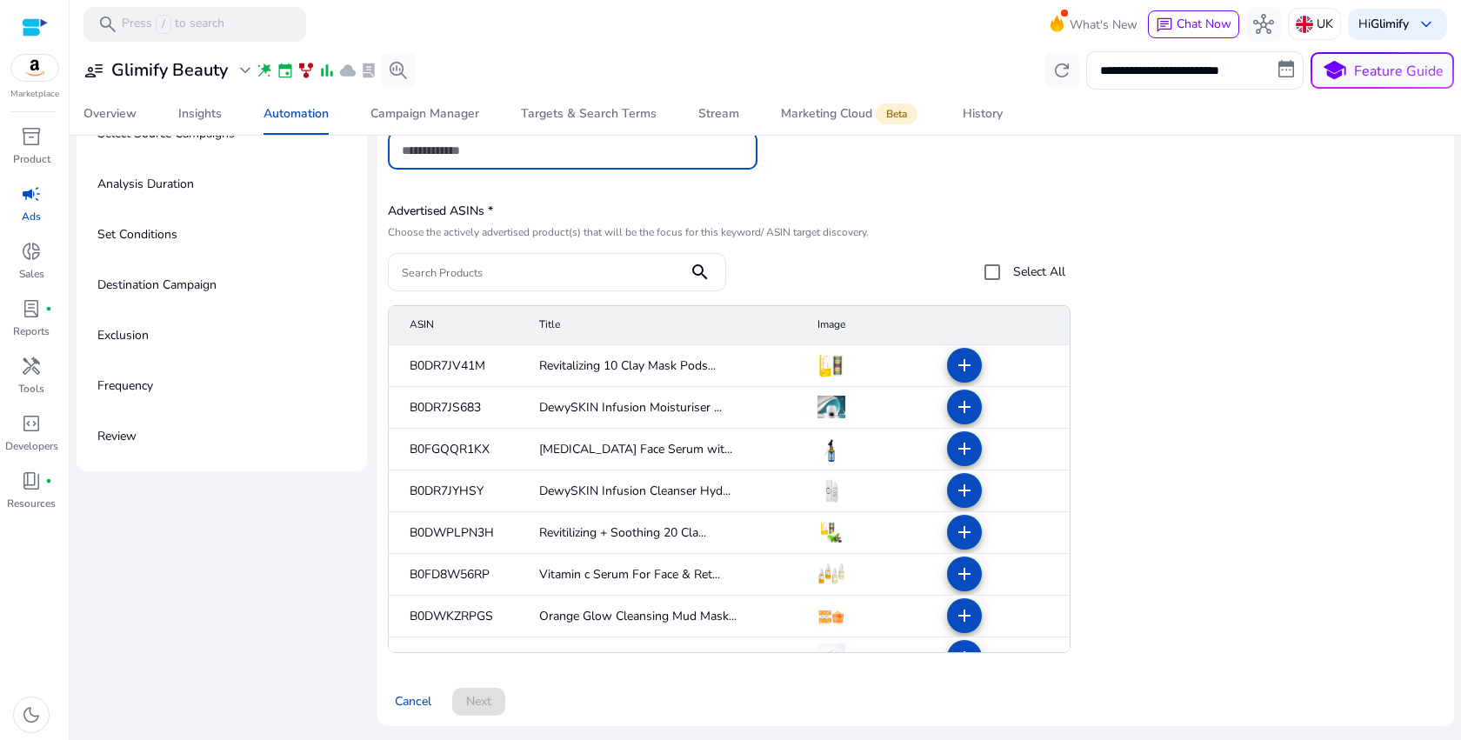
click at [933, 467] on mat-cell "add" at bounding box center [1001, 450] width 137 height 42
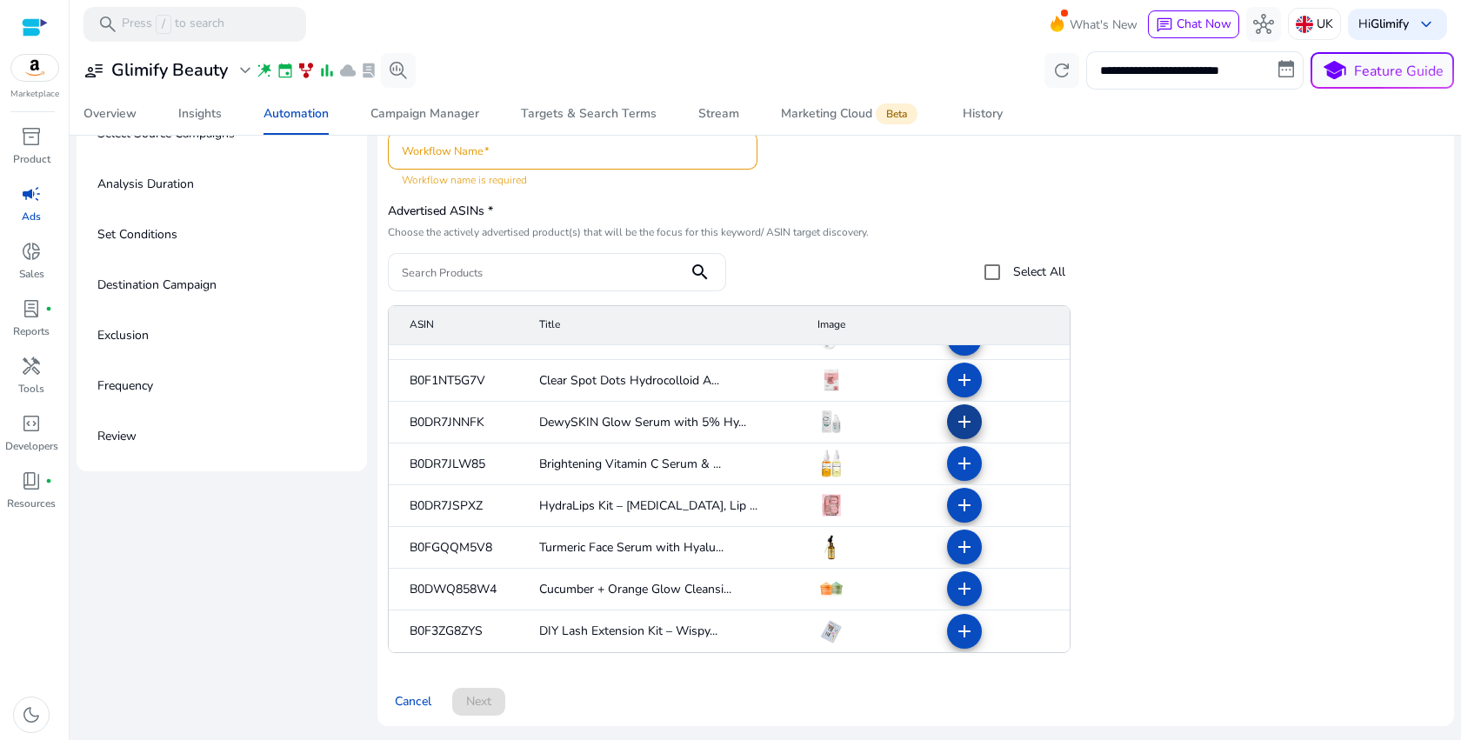
click at [957, 421] on mat-icon "add" at bounding box center [964, 421] width 21 height 21
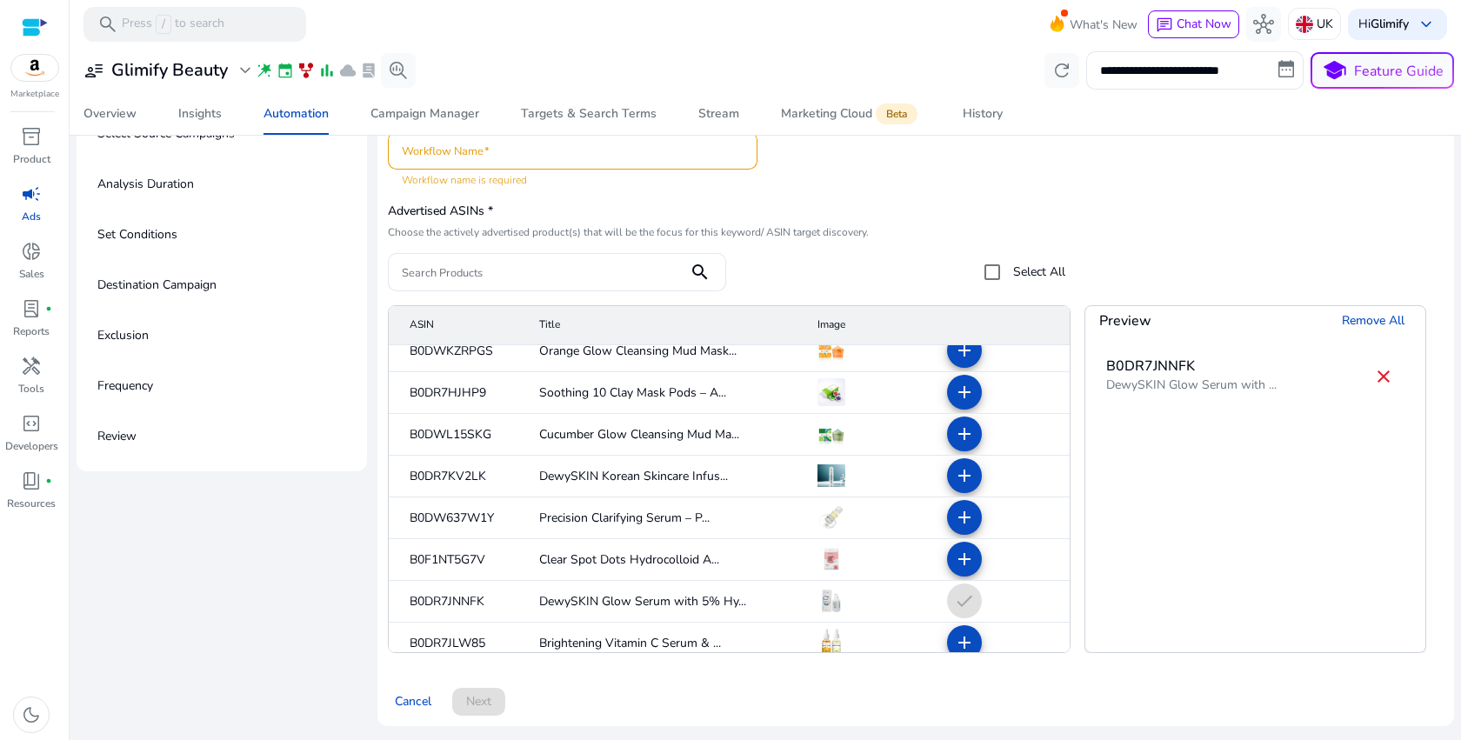
scroll to position [217, 0]
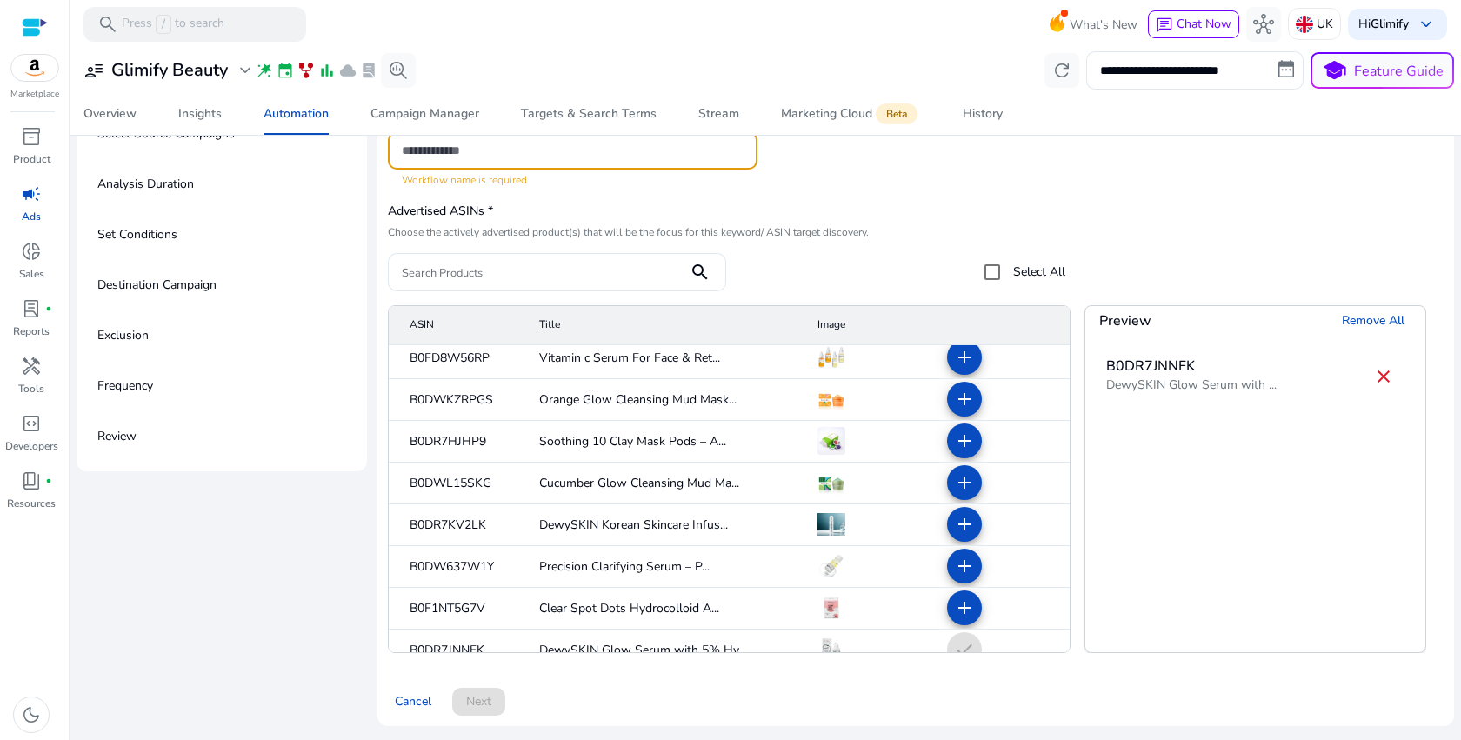
click at [625, 158] on input "Workflow Name" at bounding box center [573, 150] width 342 height 19
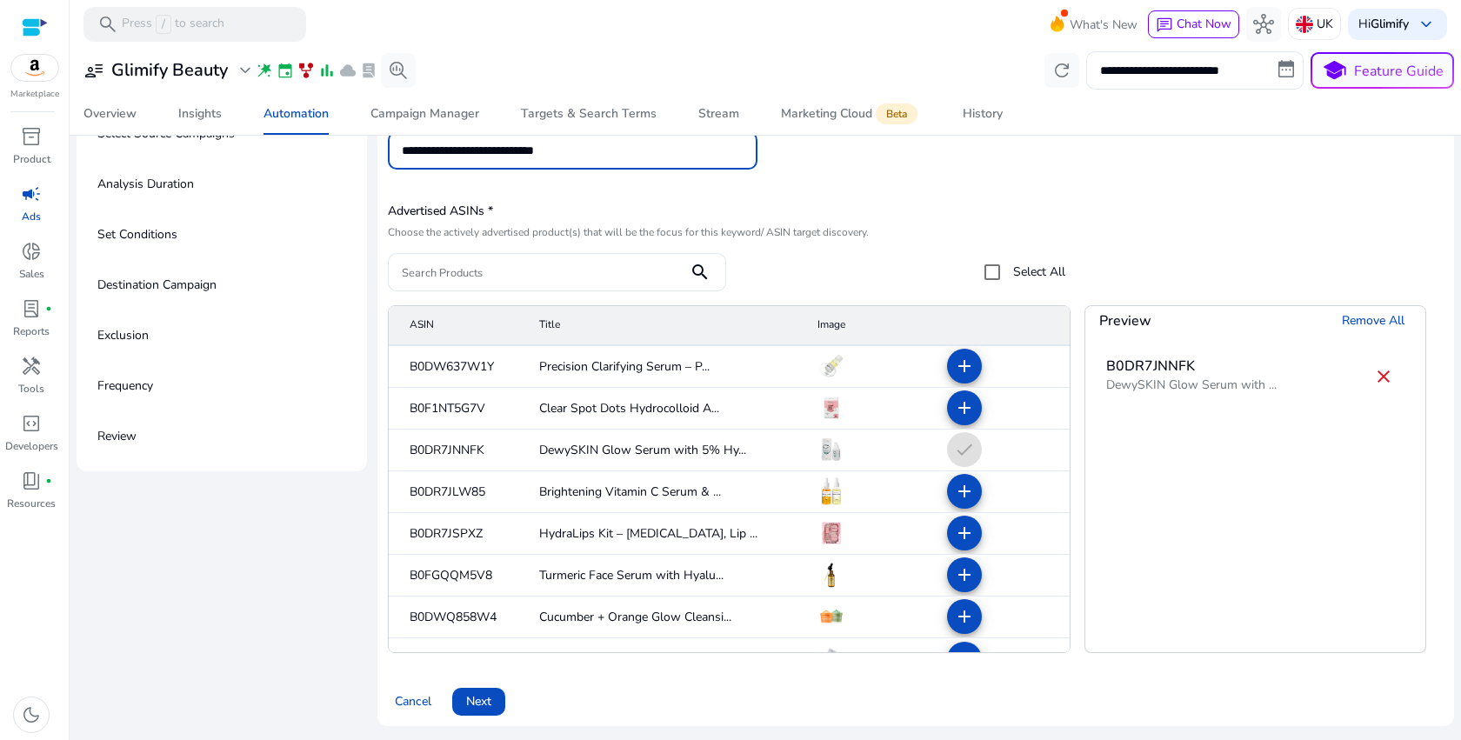
scroll to position [444, 0]
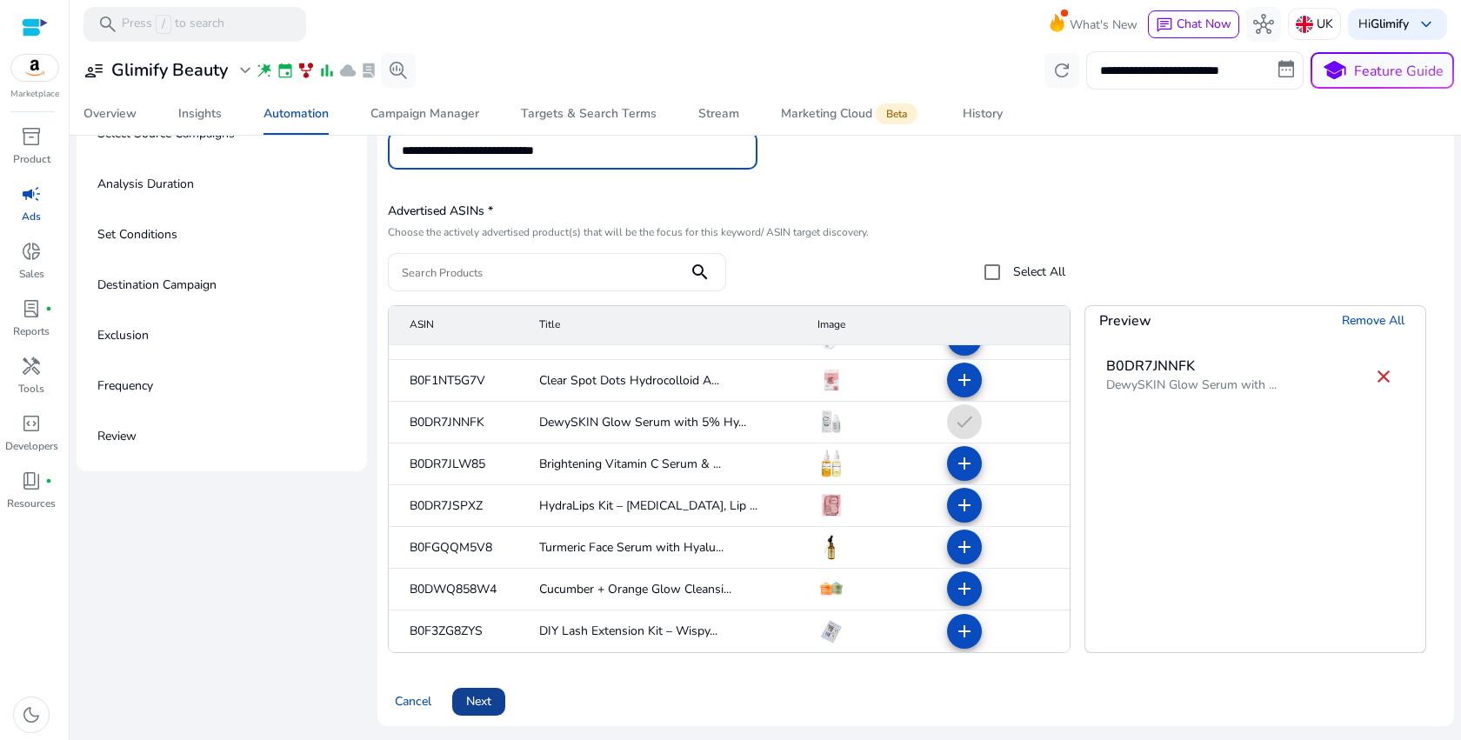
type input "**********"
click at [475, 685] on span at bounding box center [478, 702] width 53 height 42
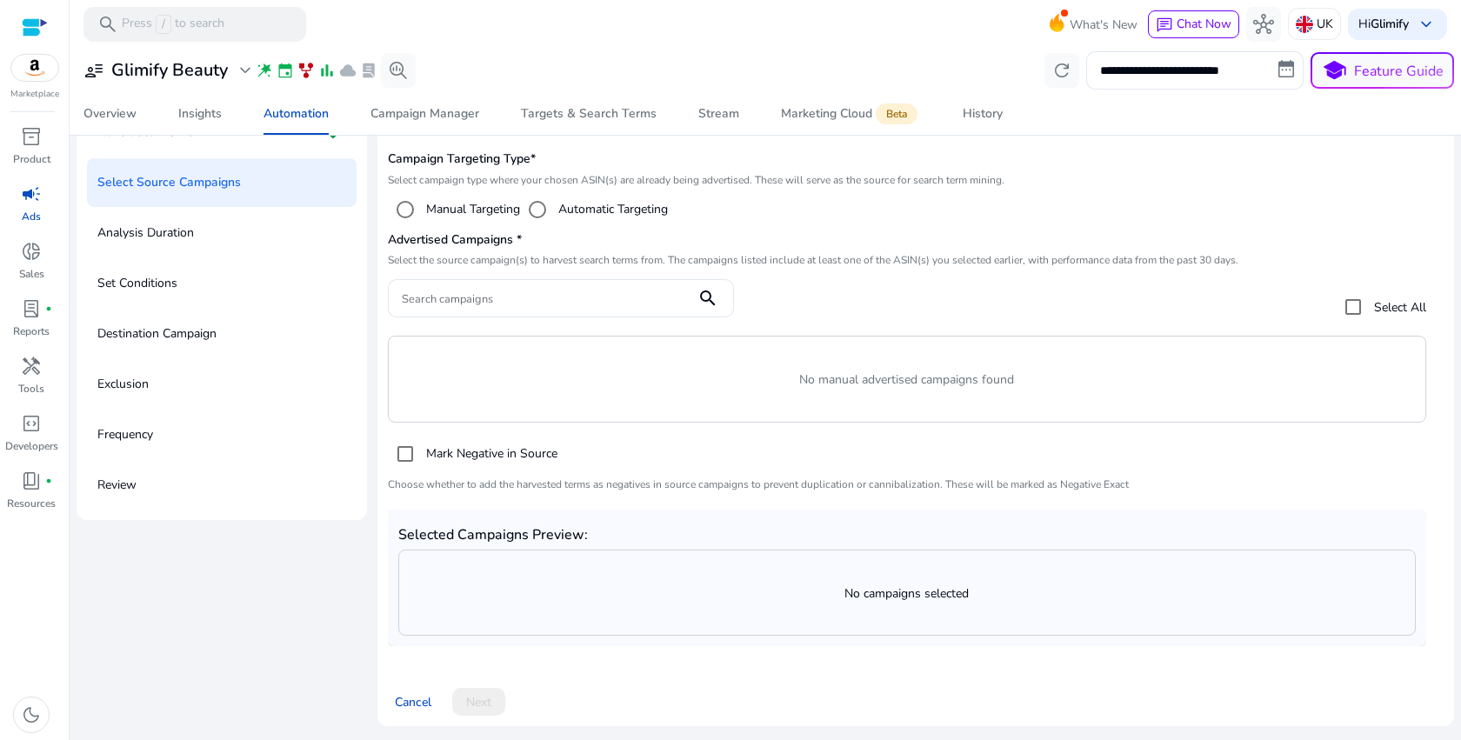
scroll to position [118, 0]
click at [500, 210] on label "Manual Targeting" at bounding box center [471, 209] width 97 height 18
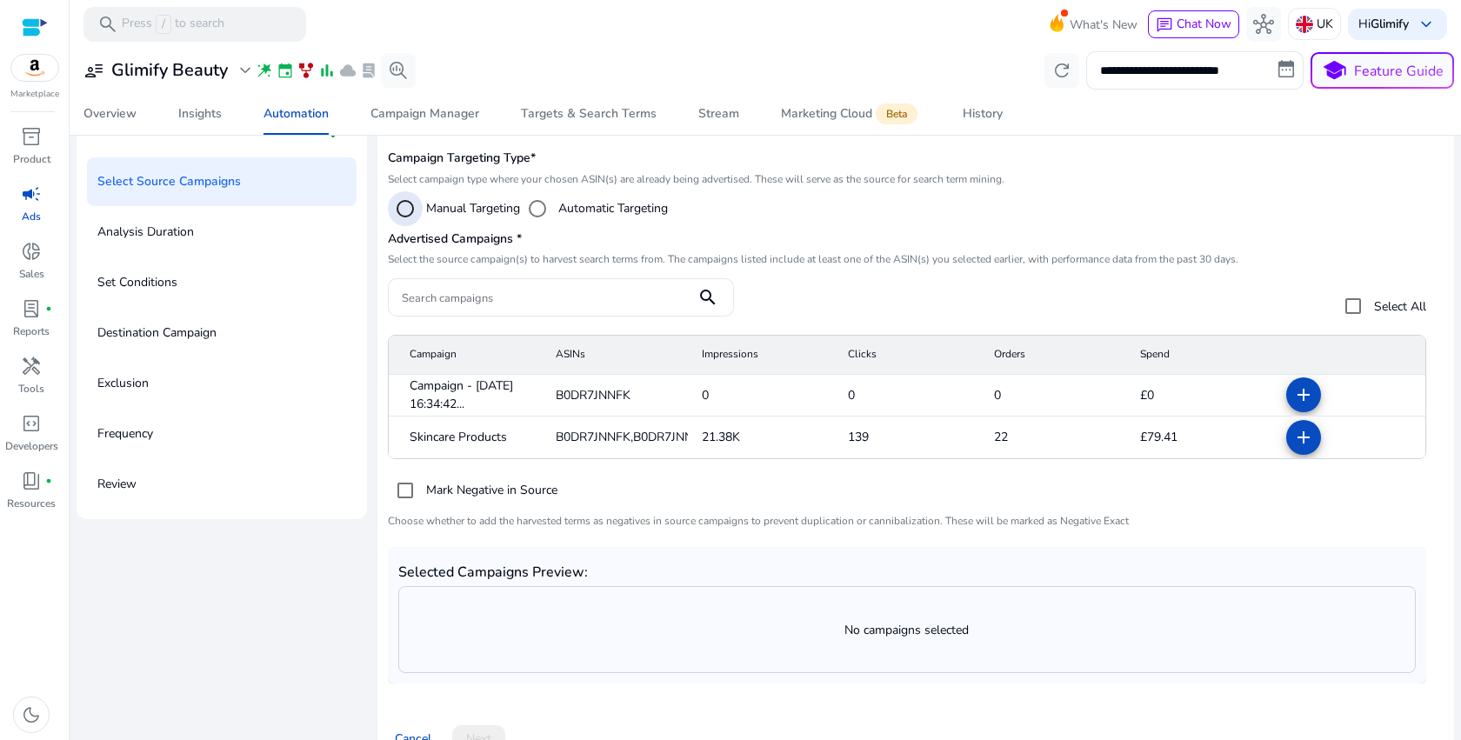
scroll to position [114, 0]
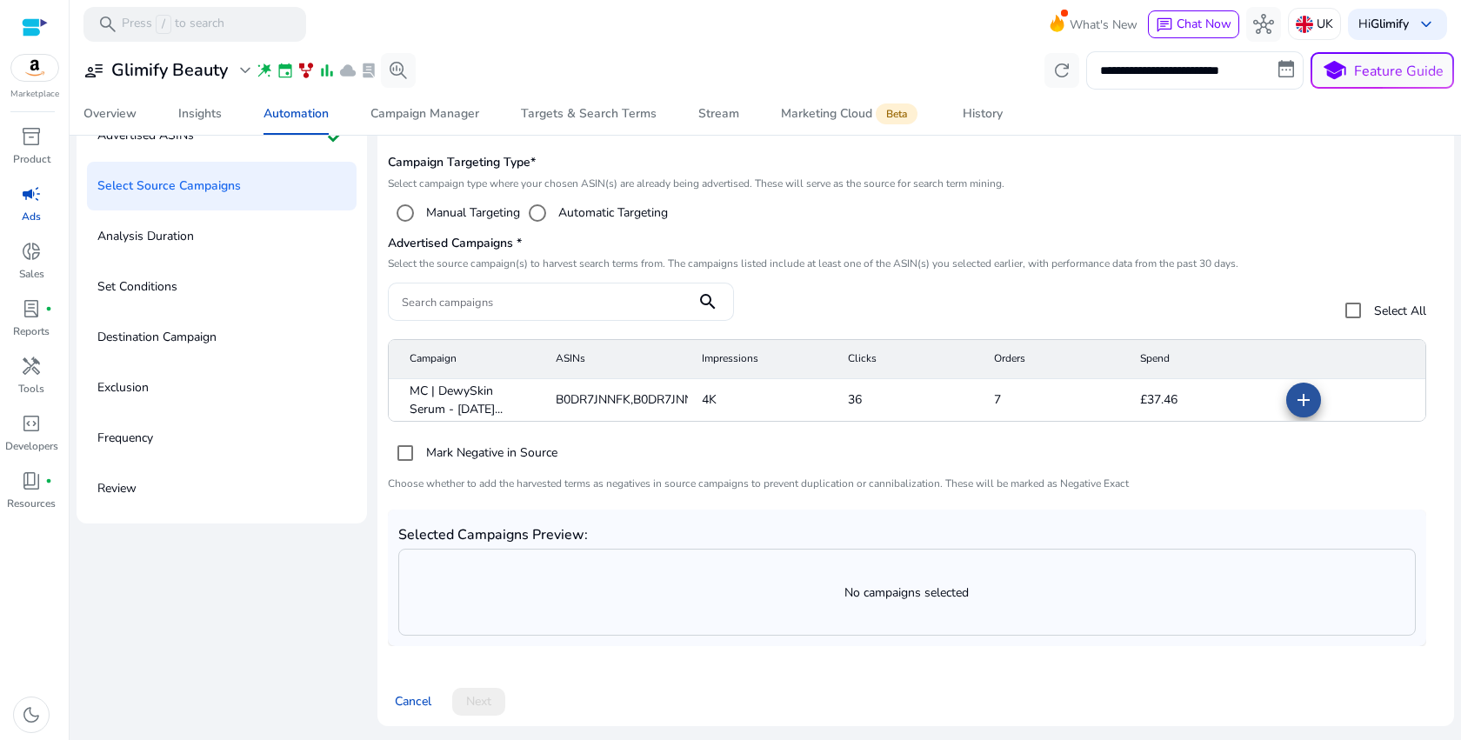
click at [1293, 397] on mat-icon "add" at bounding box center [1303, 400] width 21 height 21
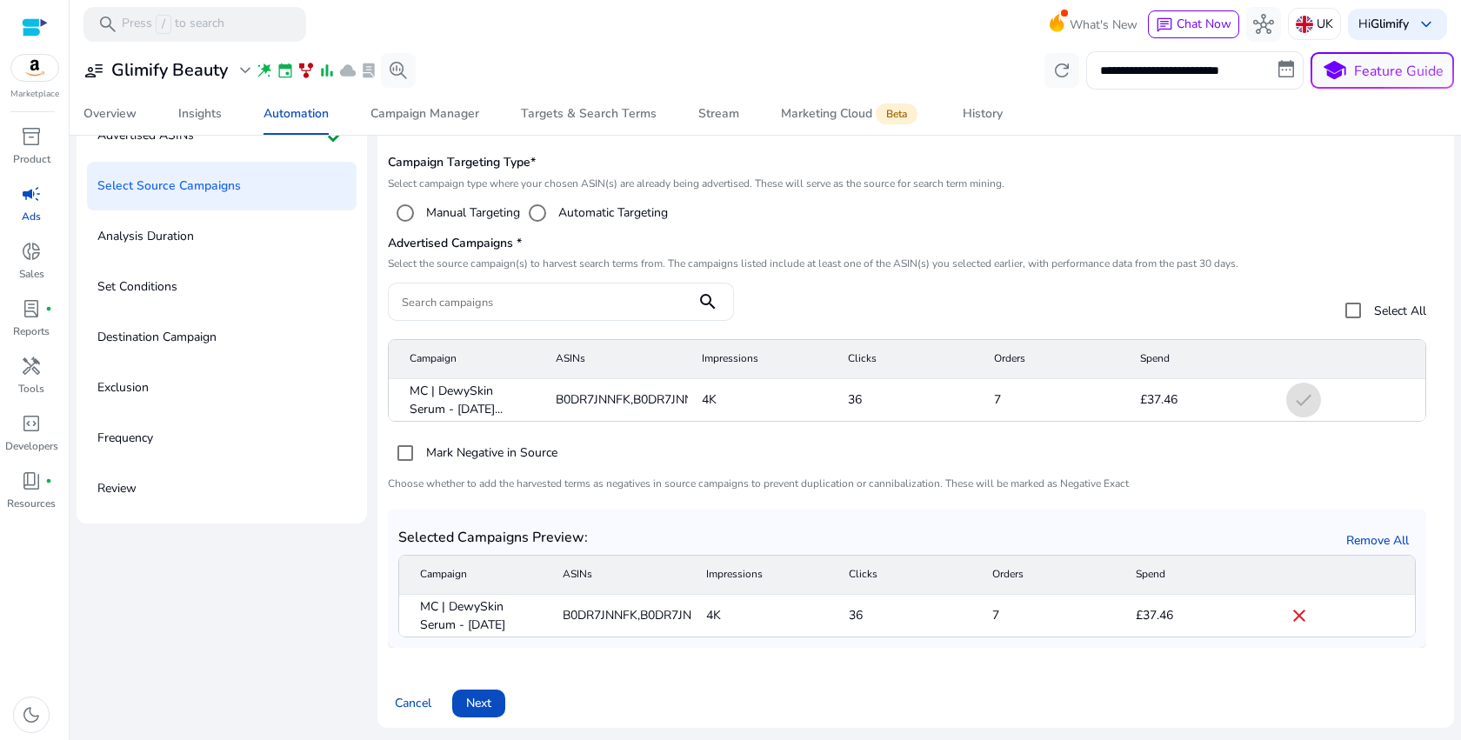
scroll to position [116, 0]
click at [498, 696] on span at bounding box center [478, 702] width 53 height 42
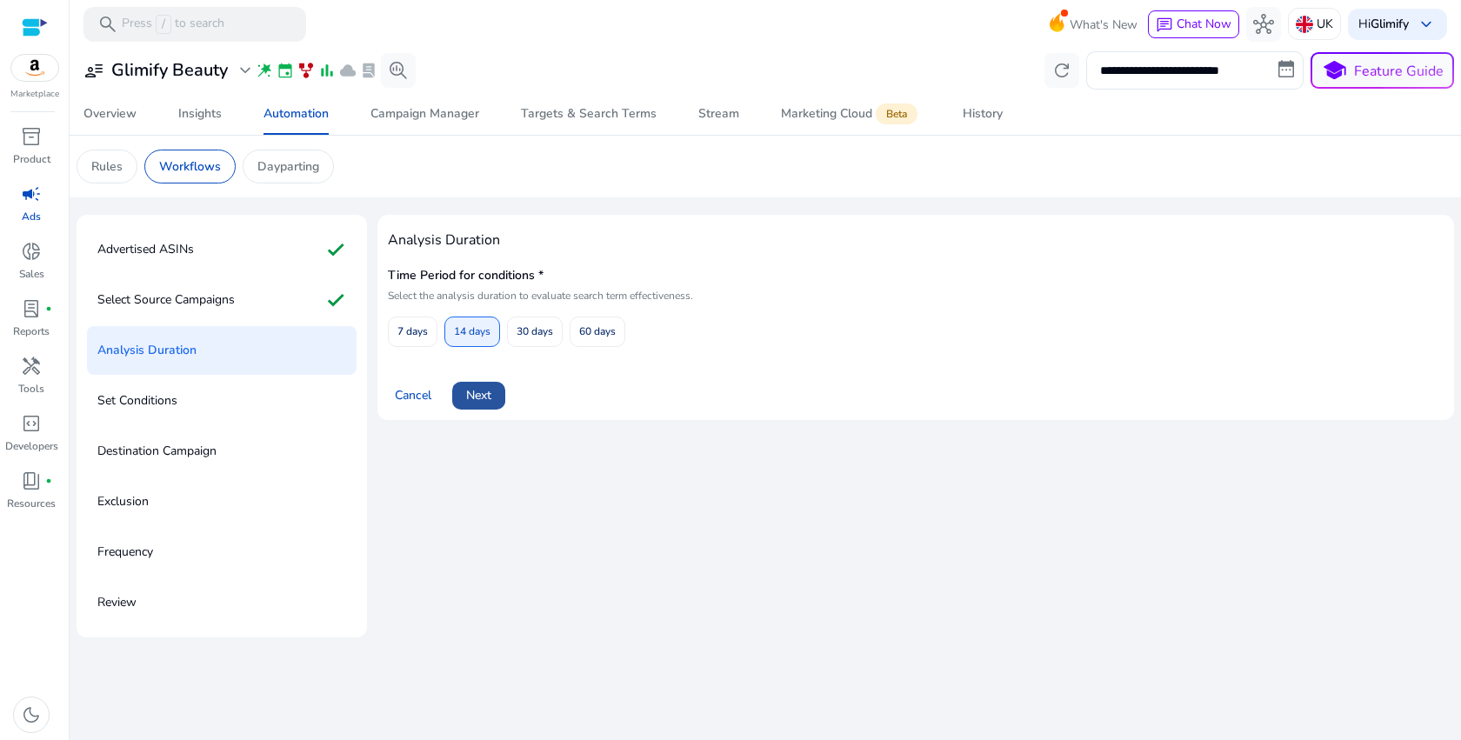
click at [479, 397] on span "Next" at bounding box center [478, 395] width 25 height 18
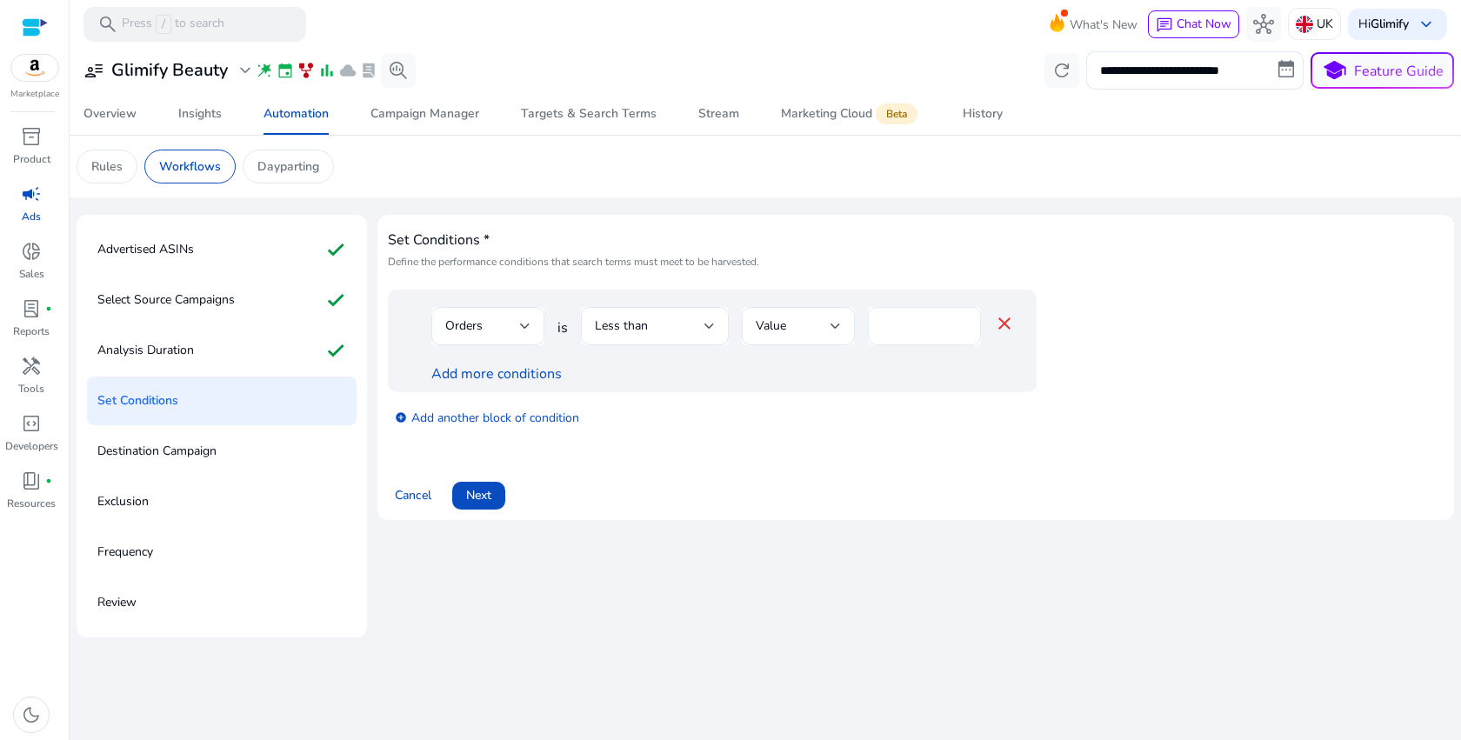
click at [888, 327] on input "*" at bounding box center [924, 326] width 85 height 19
type input "*"
click at [496, 385] on div "Orders is Less than Value * close Add more conditions" at bounding box center [712, 341] width 649 height 103
click at [497, 378] on link "Add more conditions" at bounding box center [496, 373] width 130 height 19
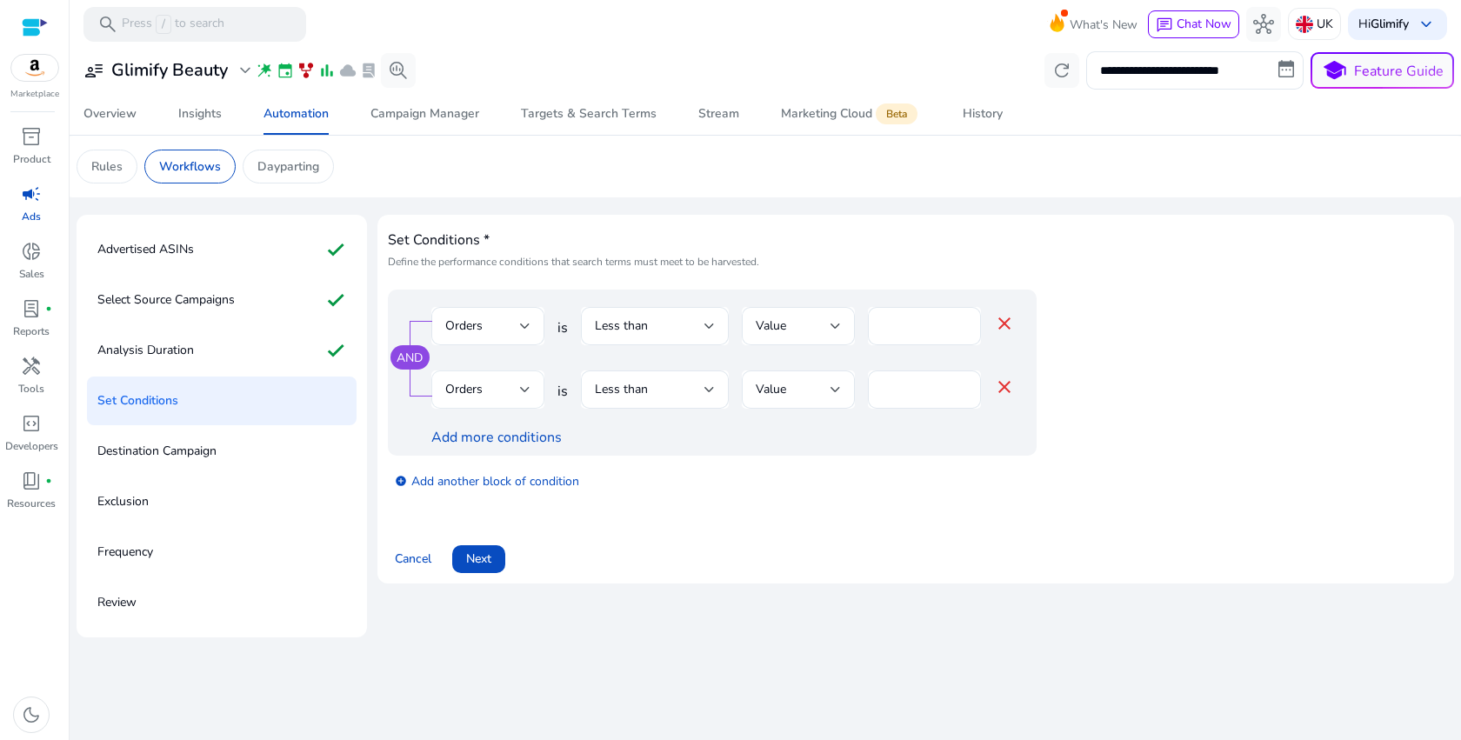
click at [491, 405] on div "Orders" at bounding box center [487, 390] width 85 height 38
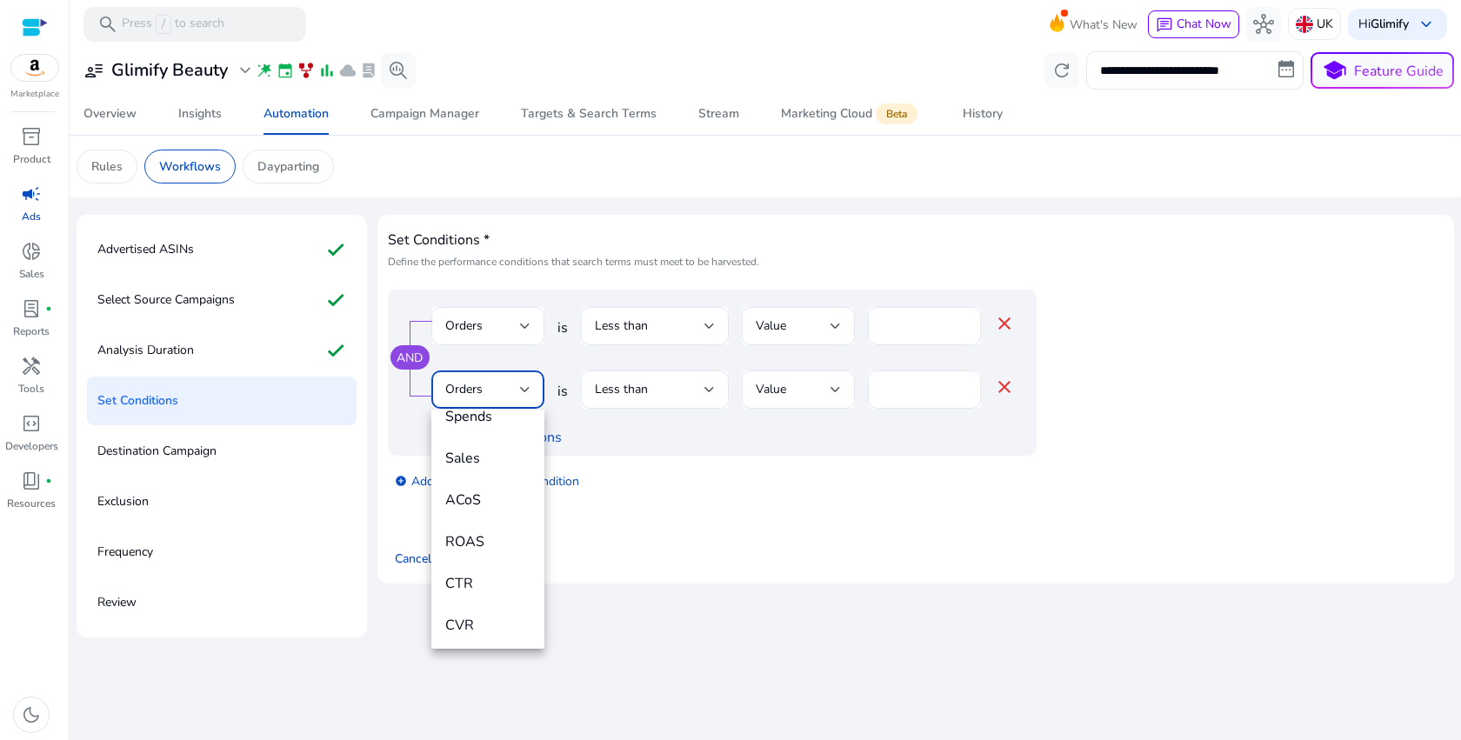
scroll to position [190, 0]
click at [490, 507] on span "ACoS" at bounding box center [487, 498] width 85 height 19
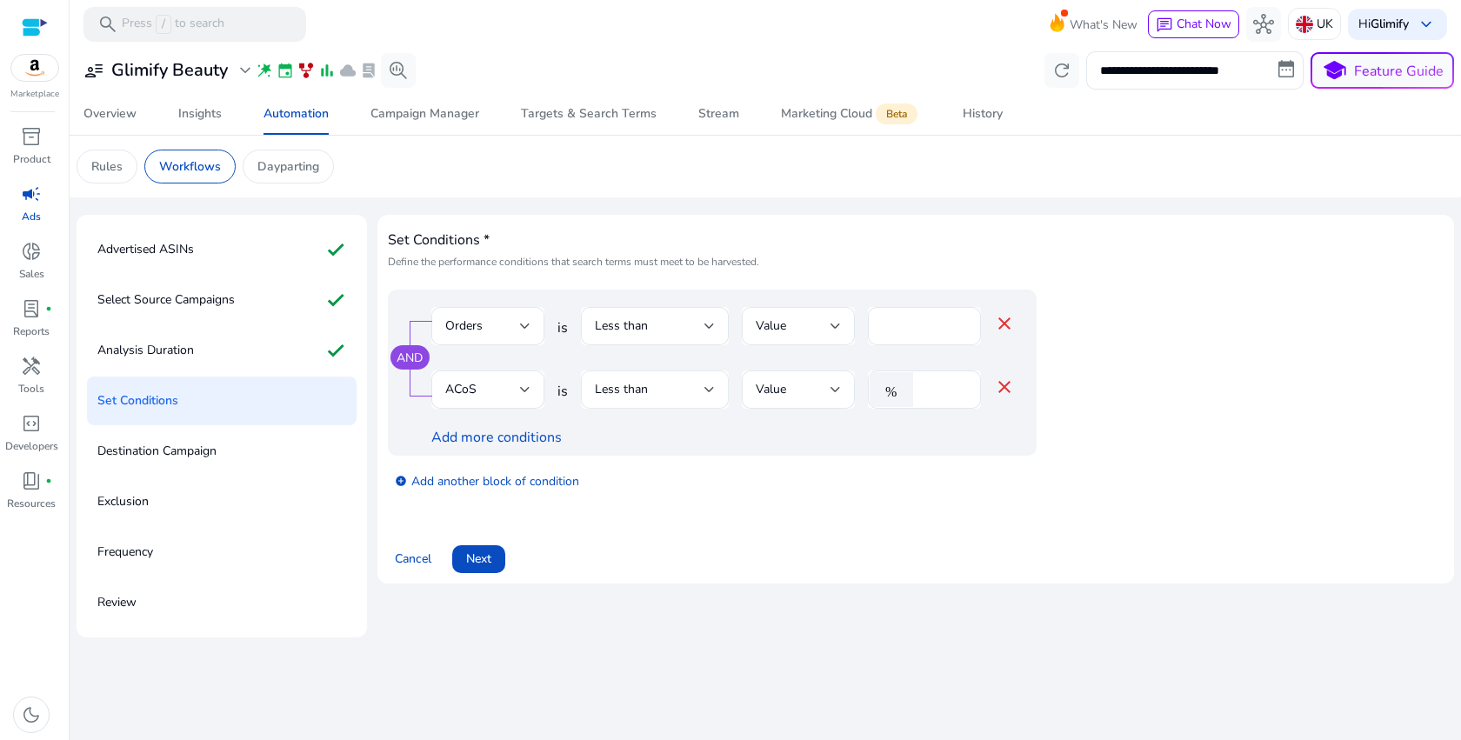
click at [669, 404] on div "Less than" at bounding box center [655, 390] width 120 height 38
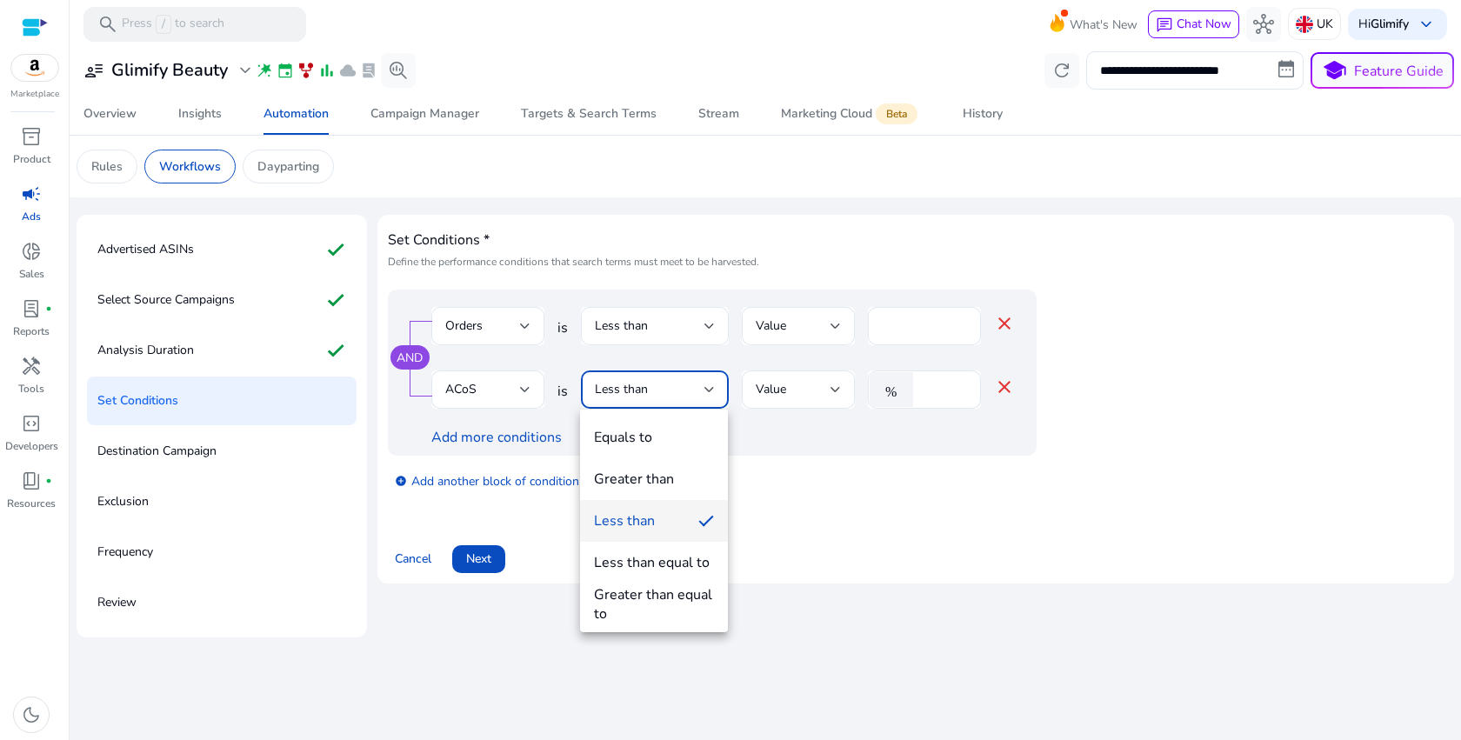
click at [669, 404] on div at bounding box center [730, 370] width 1461 height 740
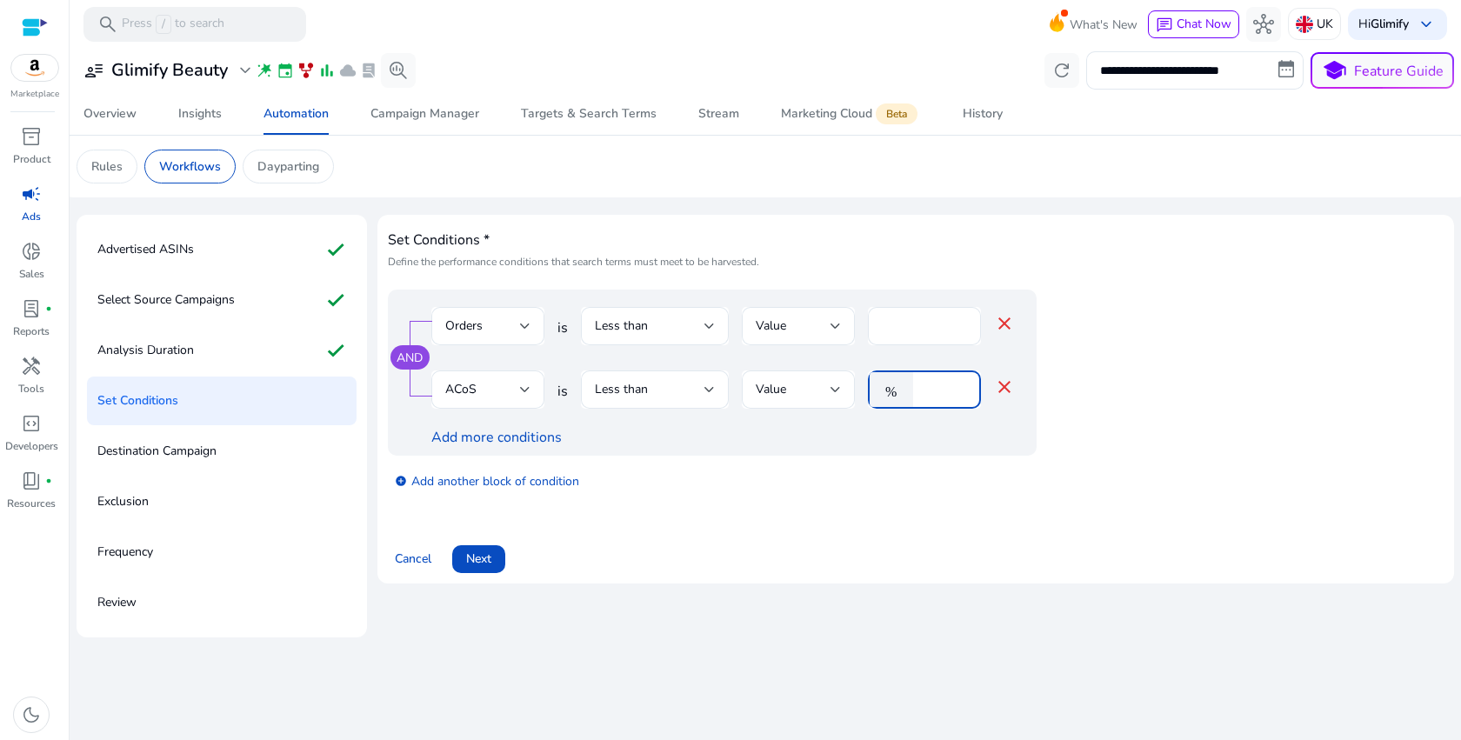
click at [934, 389] on input "*" at bounding box center [944, 389] width 45 height 19
type input "*"
type input "**"
click at [491, 564] on span "Next" at bounding box center [478, 559] width 25 height 18
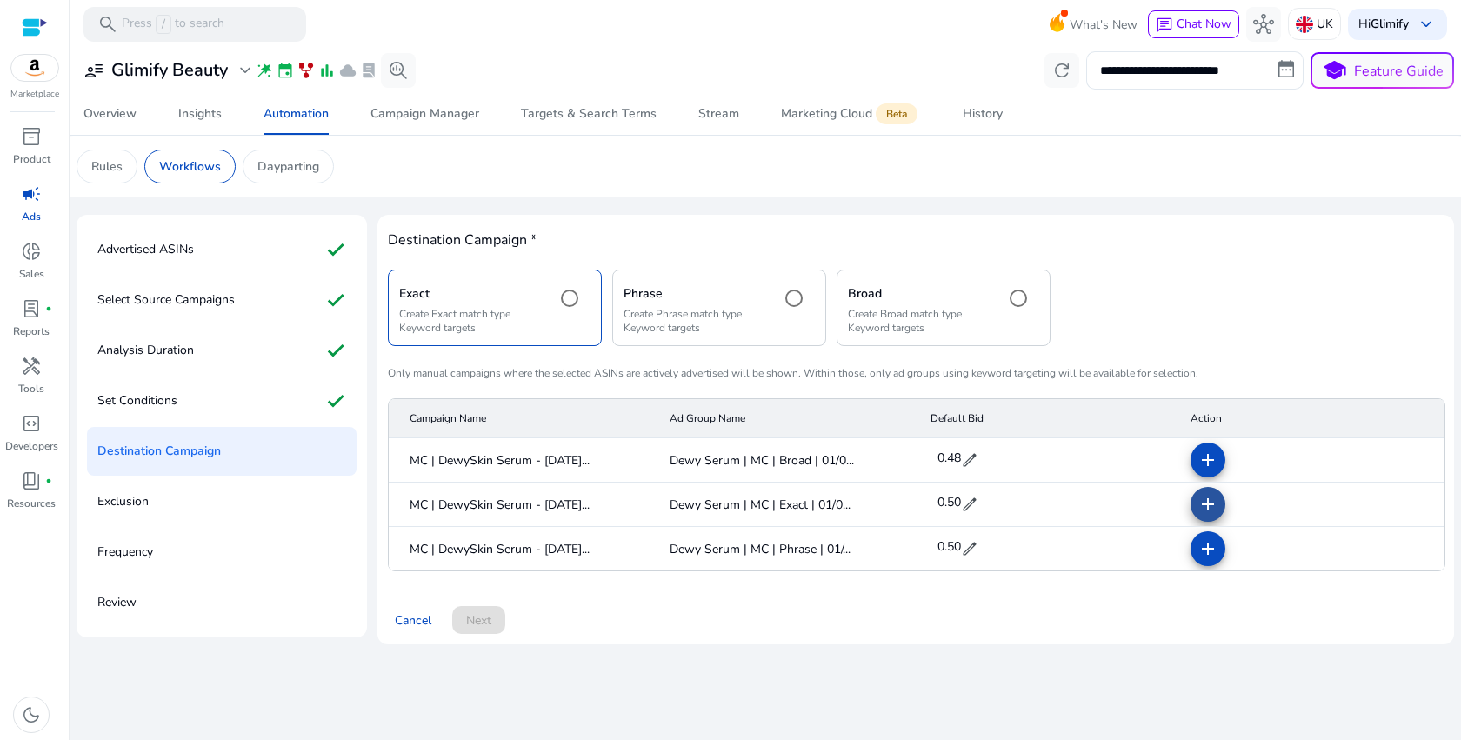
click at [1202, 499] on mat-icon "add" at bounding box center [1208, 504] width 21 height 21
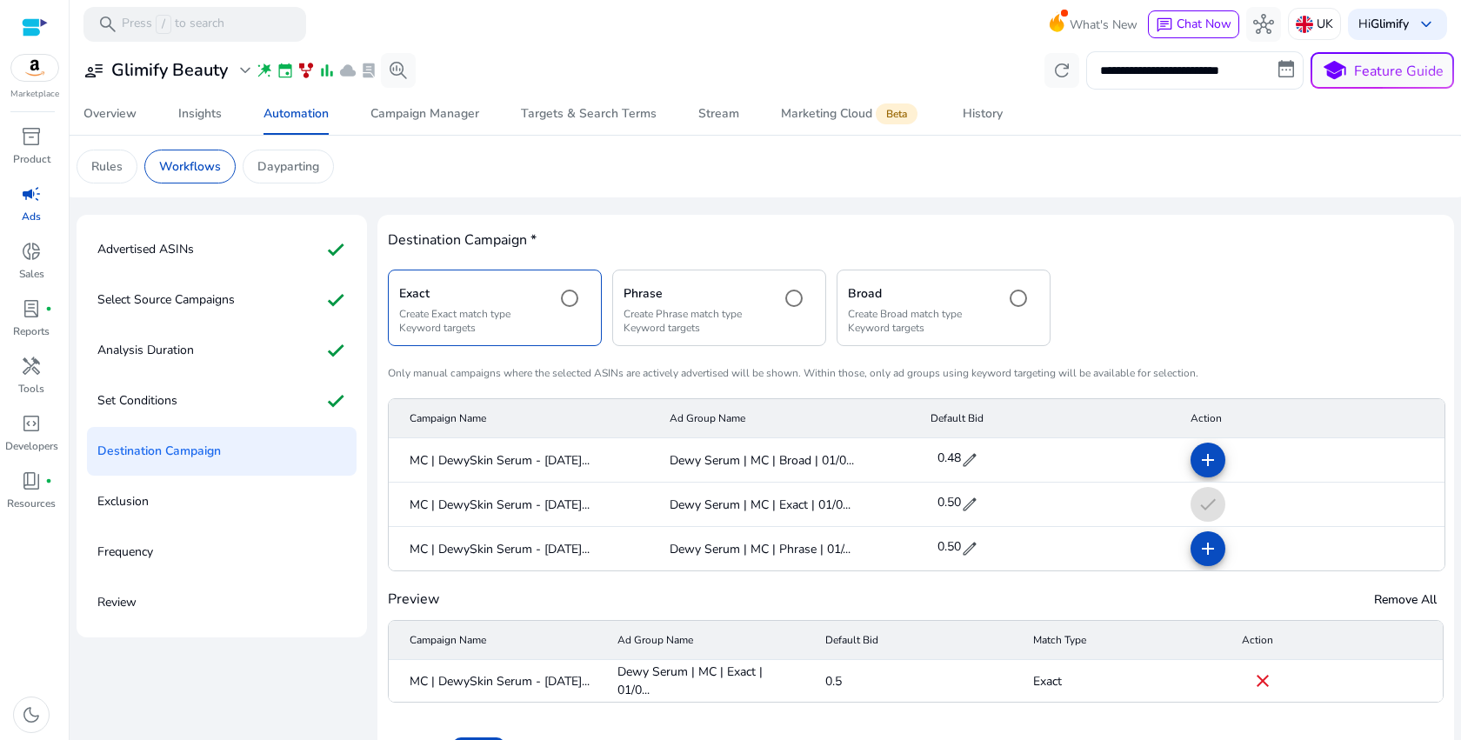
scroll to position [50, 0]
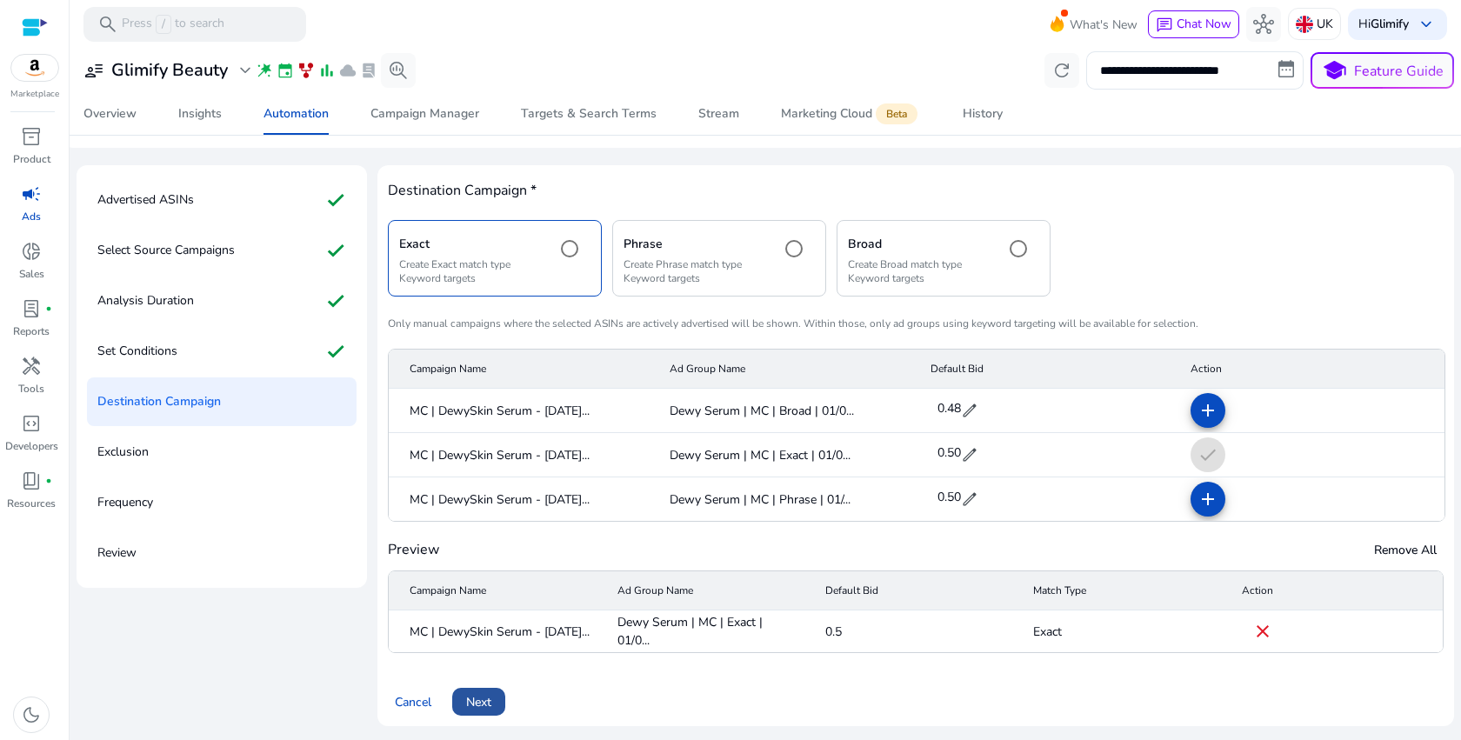
click at [485, 702] on span "Next" at bounding box center [478, 702] width 25 height 18
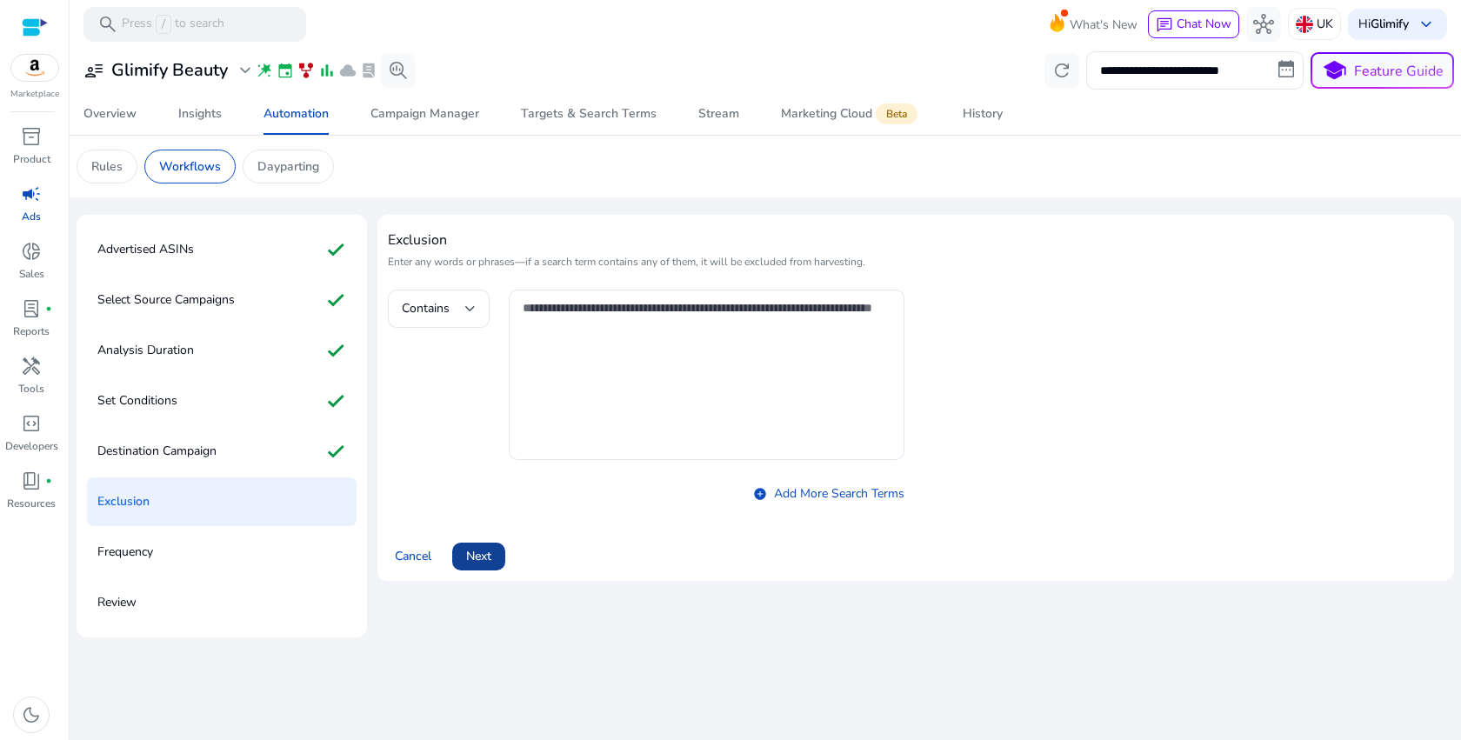
click at [487, 556] on span "Next" at bounding box center [478, 556] width 25 height 18
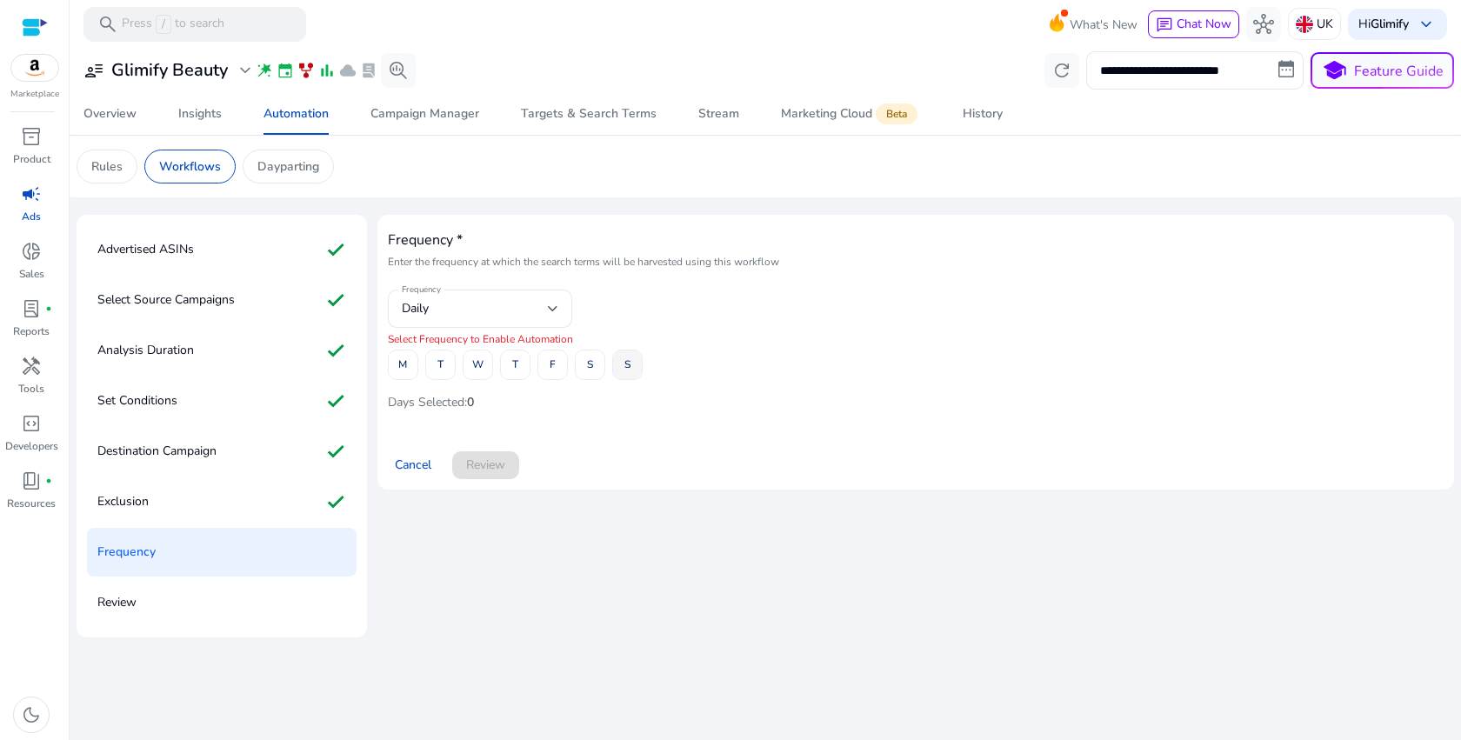
click at [637, 367] on span at bounding box center [627, 365] width 29 height 42
click at [394, 384] on span at bounding box center [403, 365] width 29 height 42
click at [628, 359] on span "S" at bounding box center [627, 365] width 6 height 30
click at [491, 466] on span "Review" at bounding box center [485, 465] width 39 height 18
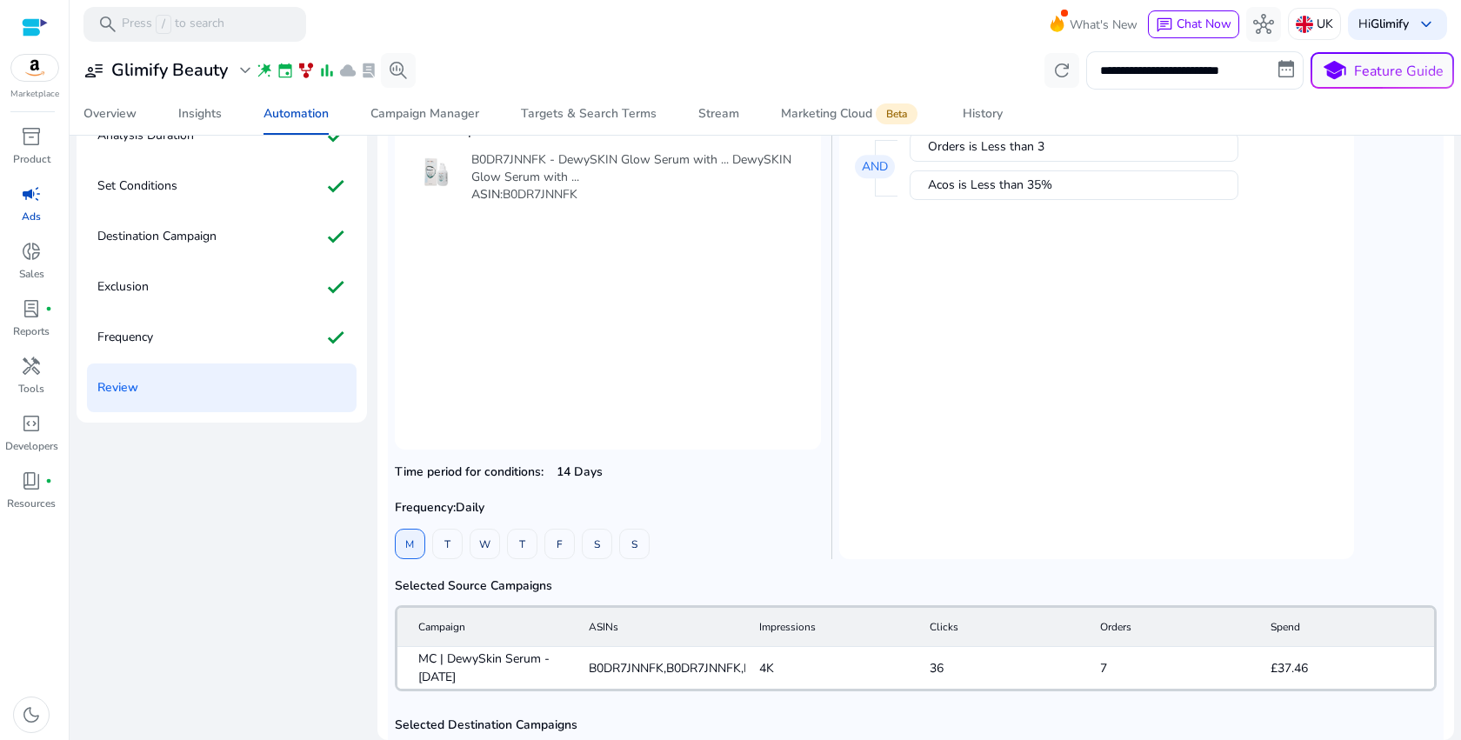
scroll to position [240, 0]
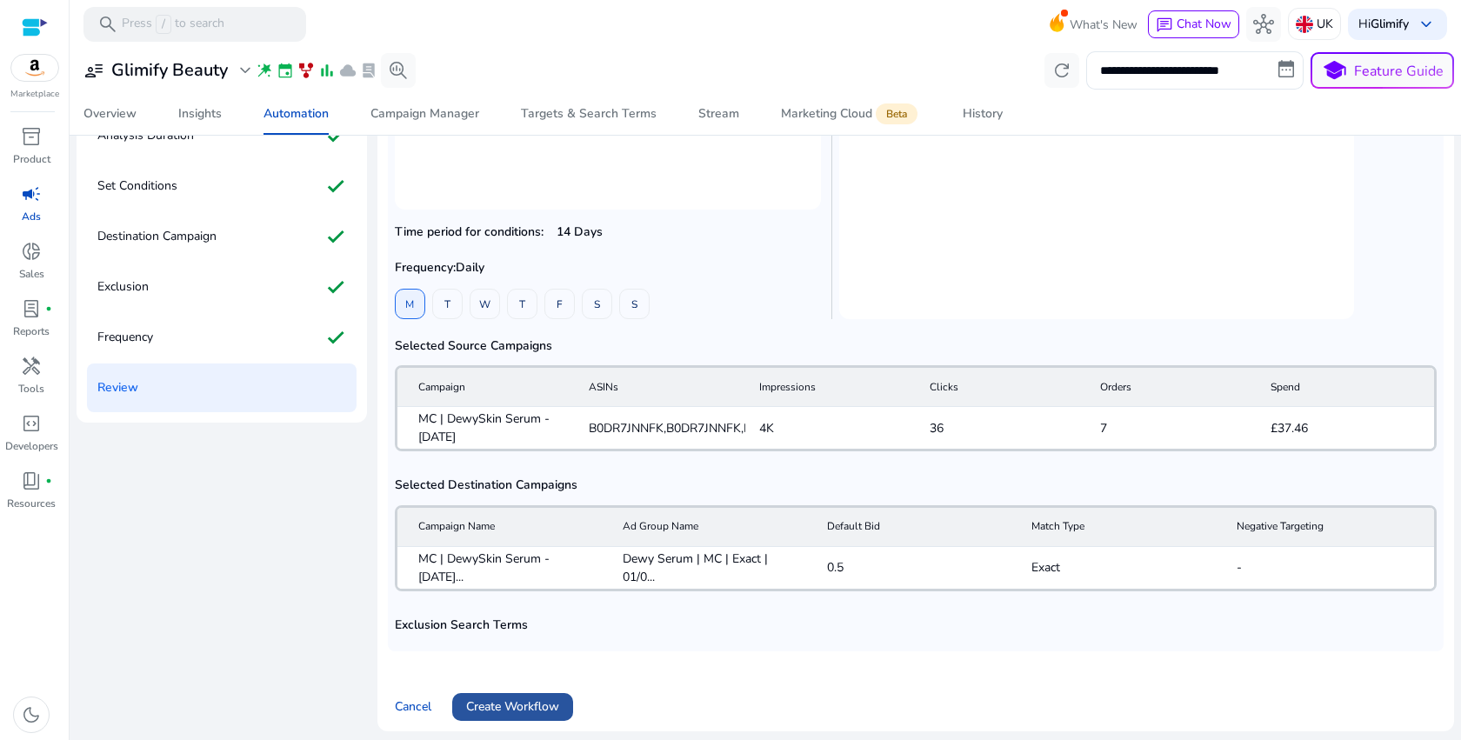
click at [478, 707] on span "Create Workflow" at bounding box center [512, 707] width 93 height 18
